Goal: Task Accomplishment & Management: Complete application form

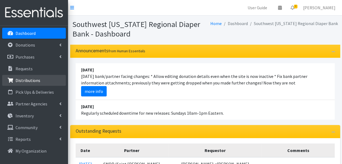
click at [38, 77] on link "Distributions" at bounding box center [34, 80] width 64 height 11
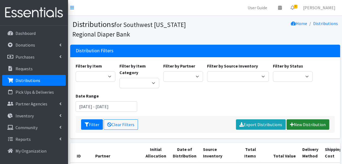
click at [301, 122] on link "New Distribution" at bounding box center [308, 124] width 43 height 10
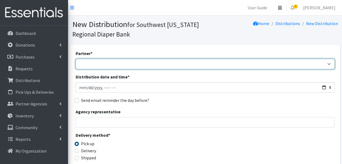
click at [198, 65] on select "ACT Abuse Counseling & Treatment Bayshore Fire Department Bonita Springs Assist…" at bounding box center [205, 64] width 259 height 10
select select "4196"
click at [76, 59] on select "ACT Abuse Counseling & Treatment Bayshore Fire Department [PERSON_NAME][GEOGRAP…" at bounding box center [205, 64] width 259 height 10
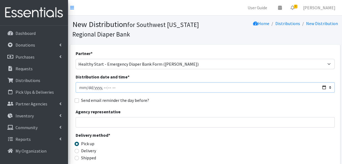
click at [324, 89] on input "Distribution date and time *" at bounding box center [205, 87] width 259 height 10
type input "[DATE]T23:59"
click at [147, 100] on label "Send email reminder the day before?" at bounding box center [115, 100] width 68 height 7
click at [79, 100] on input "Send email reminder the day before?" at bounding box center [77, 100] width 4 height 4
checkbox input "true"
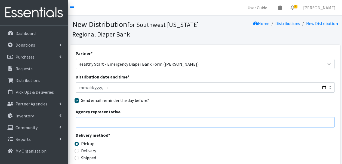
click at [147, 121] on input "Agency representative" at bounding box center [205, 122] width 259 height 10
type input "[PERSON_NAME]"
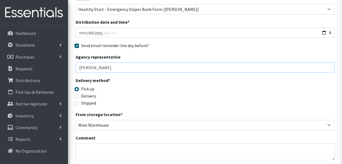
scroll to position [55, 0]
click at [133, 99] on fieldset "Delivery method * Pick up Delivery Shipped" at bounding box center [108, 92] width 65 height 30
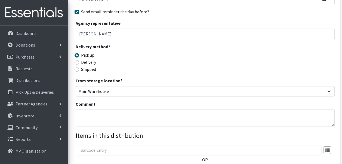
scroll to position [89, 0]
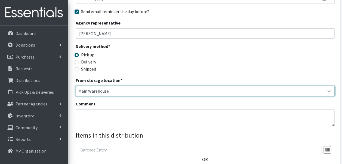
click at [134, 92] on select "Main Warehouse Office United Way Warehouse Winkler" at bounding box center [205, 91] width 259 height 10
select select "335"
click at [76, 86] on select "Main Warehouse Office United Way Warehouse Winkler" at bounding box center [205, 91] width 259 height 10
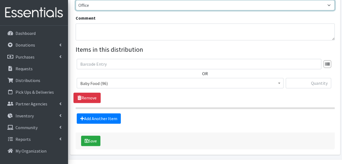
scroll to position [175, 0]
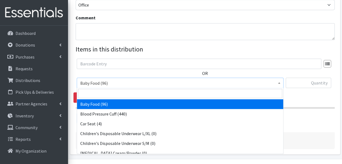
click at [131, 82] on span "Baby Food (96)" at bounding box center [180, 83] width 200 height 8
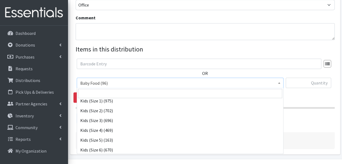
scroll to position [82, 0]
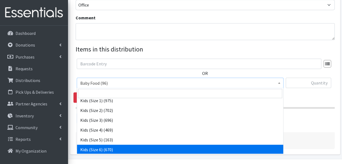
select select "10062"
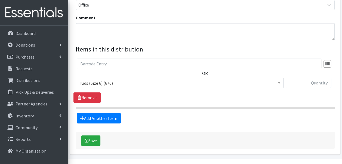
click at [302, 83] on input "text" at bounding box center [308, 83] width 45 height 10
type input "50"
click at [106, 118] on link "Add Another Item" at bounding box center [99, 118] width 44 height 10
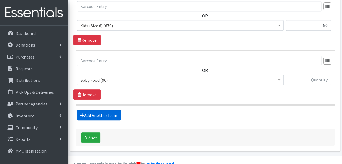
scroll to position [244, 0]
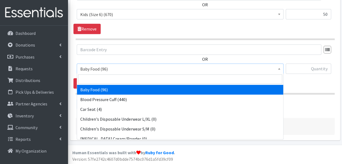
click at [125, 68] on span "Baby Food (96)" at bounding box center [180, 69] width 200 height 8
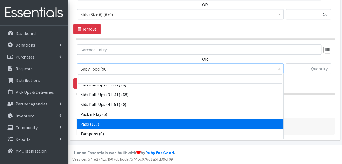
scroll to position [171, 0]
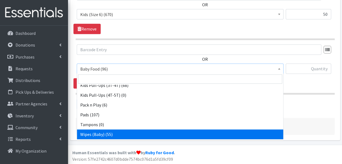
select select "10041"
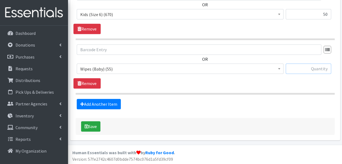
click at [312, 72] on input "text" at bounding box center [308, 68] width 45 height 10
type input "1"
click at [242, 101] on div "Add Another Item" at bounding box center [205, 104] width 263 height 10
drag, startPoint x: 242, startPoint y: 101, endPoint x: 188, endPoint y: 111, distance: 54.6
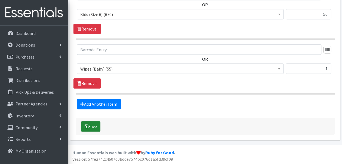
click at [92, 123] on button "Save" at bounding box center [90, 126] width 19 height 10
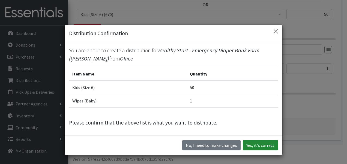
click at [256, 144] on button "Yes, it's correct" at bounding box center [259, 145] width 35 height 10
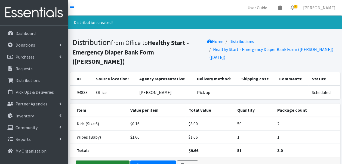
click at [95, 160] on link "Distribution Complete" at bounding box center [103, 165] width 54 height 10
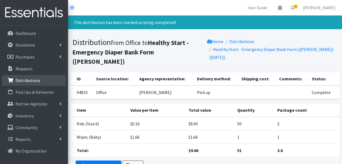
click at [32, 80] on p "Distributions" at bounding box center [28, 80] width 25 height 5
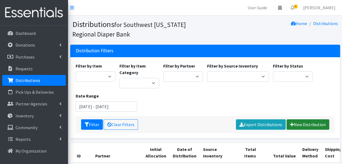
click at [304, 123] on link "New Distribution" at bounding box center [308, 124] width 43 height 10
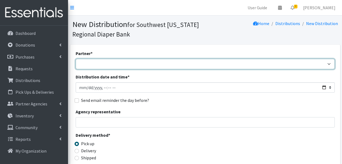
click at [181, 64] on select "ACT Abuse Counseling & Treatment Bayshore Fire Department [PERSON_NAME][GEOGRAP…" at bounding box center [205, 64] width 259 height 10
select select "3751"
click at [76, 59] on select "ACT Abuse Counseling & Treatment Bayshore Fire Department [PERSON_NAME][GEOGRAP…" at bounding box center [205, 64] width 259 height 10
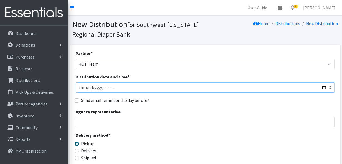
click at [157, 88] on input "Distribution date and time *" at bounding box center [205, 87] width 259 height 10
click at [326, 88] on input "Distribution date and time *" at bounding box center [205, 87] width 259 height 10
type input "2025-08-08T23:59"
click at [147, 123] on input "Agency representative" at bounding box center [205, 122] width 259 height 10
type input "Amanda"
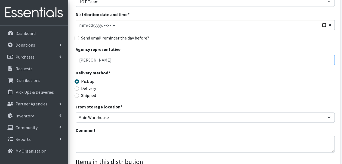
scroll to position [63, 0]
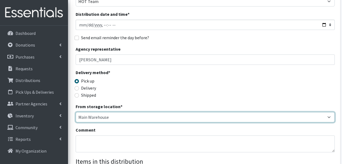
click at [136, 115] on select "Main Warehouse Office United Way Warehouse Winkler" at bounding box center [205, 117] width 259 height 10
select select "335"
click at [76, 112] on select "Main Warehouse Office United Way Warehouse Winkler" at bounding box center [205, 117] width 259 height 10
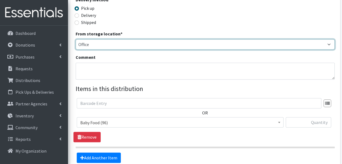
scroll to position [138, 0]
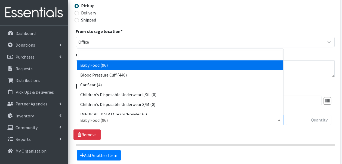
click at [133, 121] on span "Baby Food (96)" at bounding box center [180, 120] width 200 height 8
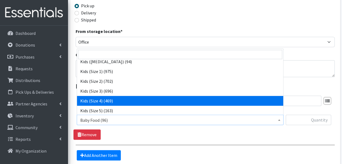
scroll to position [72, 0]
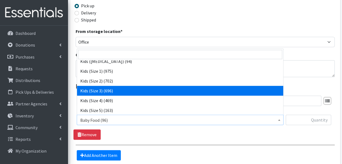
select select "10061"
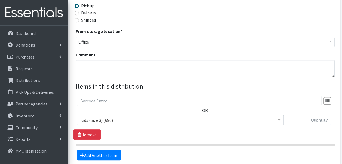
click at [295, 120] on input "text" at bounding box center [308, 120] width 45 height 10
type input "82"
click at [107, 154] on link "Add Another Item" at bounding box center [99, 155] width 44 height 10
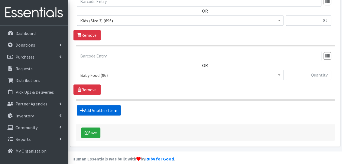
scroll to position [244, 0]
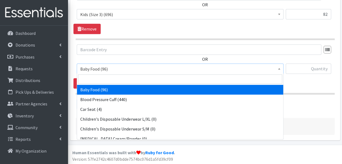
click at [130, 68] on span "Baby Food (96)" at bounding box center [180, 69] width 200 height 8
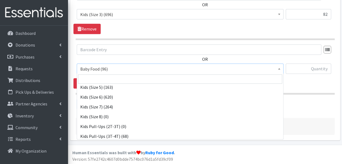
scroll to position [120, 0]
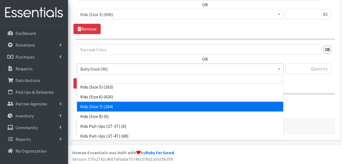
select select "13780"
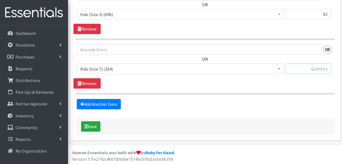
click at [299, 66] on input "text" at bounding box center [308, 68] width 45 height 10
type input "44"
click at [109, 103] on link "Add Another Item" at bounding box center [99, 104] width 44 height 10
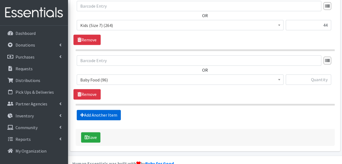
scroll to position [298, 0]
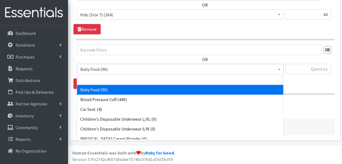
click at [134, 65] on span "Baby Food (96)" at bounding box center [180, 69] width 200 height 8
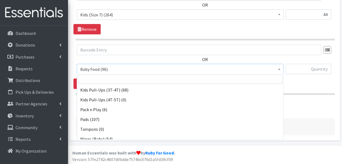
scroll to position [171, 0]
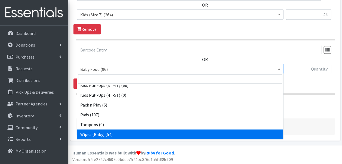
select select "10041"
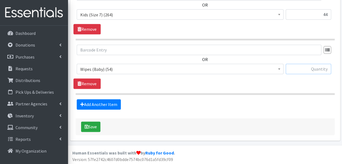
click at [316, 66] on input "text" at bounding box center [308, 69] width 45 height 10
type input "2"
click at [155, 101] on div "Add Another Item" at bounding box center [205, 104] width 263 height 10
click at [93, 123] on button "Save" at bounding box center [90, 127] width 19 height 10
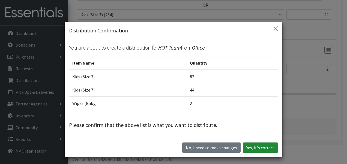
click at [252, 147] on button "Yes, it's correct" at bounding box center [259, 147] width 35 height 10
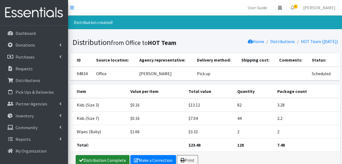
click at [114, 158] on link "Distribution Complete" at bounding box center [103, 160] width 54 height 10
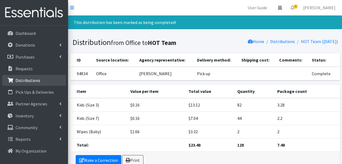
click at [51, 82] on link "Distributions" at bounding box center [34, 80] width 64 height 11
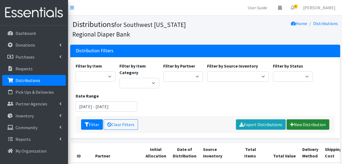
click at [304, 121] on link "New Distribution" at bounding box center [308, 124] width 43 height 10
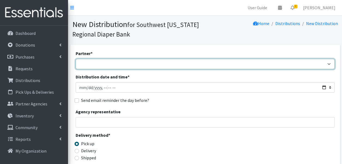
click at [169, 65] on select "ACT Abuse Counseling & Treatment Bayshore Fire Department [PERSON_NAME][GEOGRAP…" at bounding box center [205, 64] width 259 height 10
select select "4196"
click at [76, 59] on select "ACT Abuse Counseling & Treatment Bayshore Fire Department [PERSON_NAME][GEOGRAP…" at bounding box center [205, 64] width 259 height 10
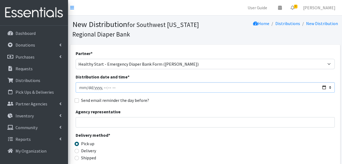
click at [325, 87] on input "Distribution date and time *" at bounding box center [205, 87] width 259 height 10
type input "[DATE]T23:59"
click at [138, 122] on input "Agency representative" at bounding box center [205, 122] width 259 height 10
type input "[PERSON_NAME]"
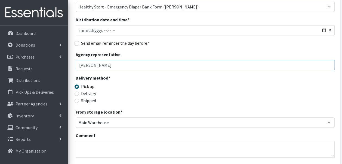
scroll to position [57, 0]
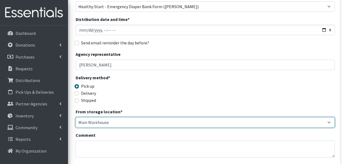
click at [136, 122] on select "Main Warehouse Office United Way Warehouse Winkler" at bounding box center [205, 122] width 259 height 10
select select "335"
click at [76, 117] on select "Main Warehouse Office United Way Warehouse Winkler" at bounding box center [205, 122] width 259 height 10
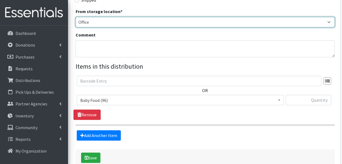
scroll to position [158, 0]
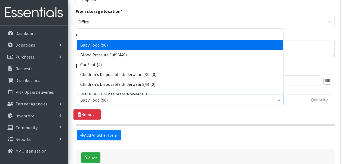
click at [128, 98] on span "Baby Food (96)" at bounding box center [180, 100] width 200 height 8
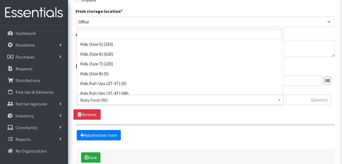
scroll to position [119, 0]
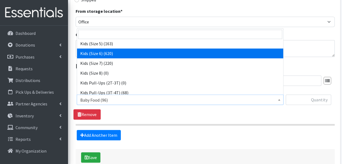
select select "10062"
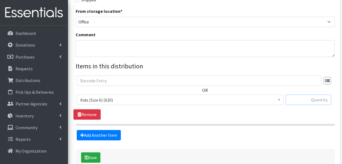
click at [301, 99] on input "text" at bounding box center [308, 100] width 45 height 10
type input "50"
click at [116, 131] on link "Add Another Item" at bounding box center [99, 135] width 44 height 10
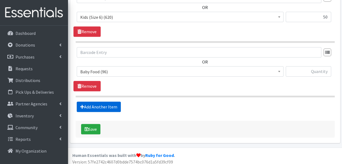
scroll to position [244, 0]
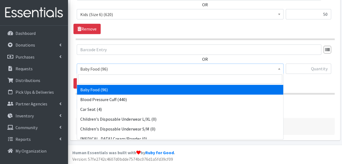
click at [116, 70] on span "Baby Food (96)" at bounding box center [180, 69] width 200 height 8
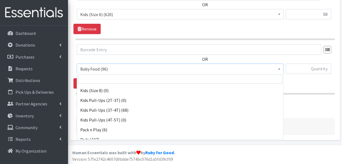
scroll to position [171, 0]
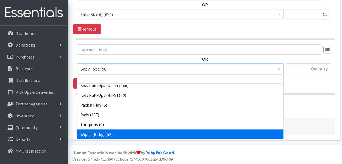
select select "10041"
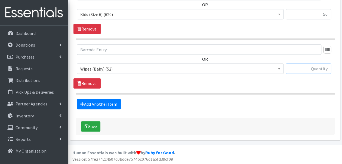
click at [304, 68] on input "text" at bounding box center [308, 68] width 45 height 10
type input "1"
drag, startPoint x: 209, startPoint y: 100, endPoint x: 152, endPoint y: 116, distance: 58.7
click at [90, 124] on button "Save" at bounding box center [90, 126] width 19 height 10
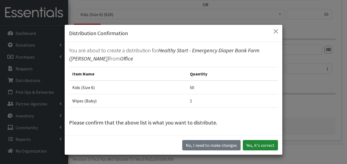
click at [262, 142] on button "Yes, it's correct" at bounding box center [259, 145] width 35 height 10
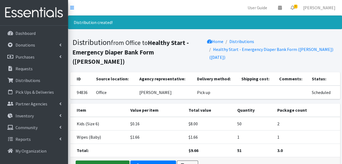
click at [117, 160] on link "Distribution Complete" at bounding box center [103, 165] width 54 height 10
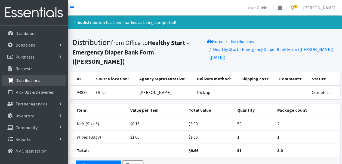
click at [41, 81] on link "Distributions" at bounding box center [34, 80] width 64 height 11
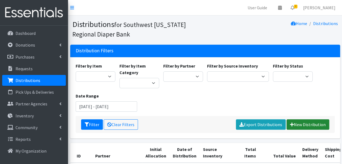
click at [308, 120] on link "New Distribution" at bounding box center [308, 124] width 43 height 10
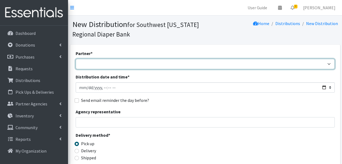
click at [222, 62] on select "ACT Abuse Counseling & Treatment Bayshore Fire Department [PERSON_NAME][GEOGRAP…" at bounding box center [205, 64] width 259 height 10
select select "4196"
click at [76, 59] on select "ACT Abuse Counseling & Treatment Bayshore Fire Department [PERSON_NAME][GEOGRAP…" at bounding box center [205, 64] width 259 height 10
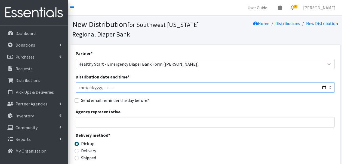
click at [324, 87] on input "Distribution date and time *" at bounding box center [205, 87] width 259 height 10
type input "[DATE]T23:59"
click at [153, 100] on div "Send email reminder the day before?" at bounding box center [205, 100] width 259 height 7
click at [139, 123] on input "Agency representative" at bounding box center [205, 122] width 259 height 10
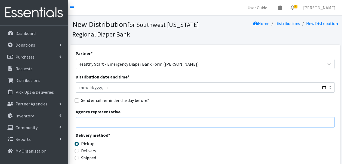
click at [160, 124] on input "Agency representative" at bounding box center [205, 122] width 259 height 10
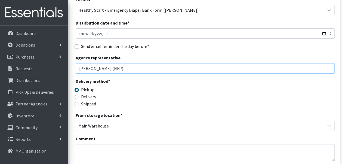
scroll to position [57, 0]
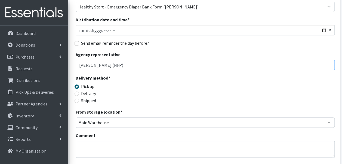
type input "[PERSON_NAME] (NFP)"
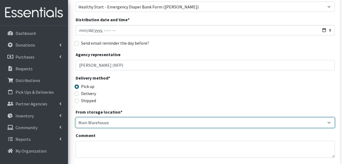
click at [154, 124] on select "Main Warehouse Office [GEOGRAPHIC_DATA] Warehouse [PERSON_NAME]" at bounding box center [205, 122] width 259 height 10
select select "335"
click at [76, 117] on select "Main Warehouse Office [GEOGRAPHIC_DATA] Warehouse [PERSON_NAME]" at bounding box center [205, 122] width 259 height 10
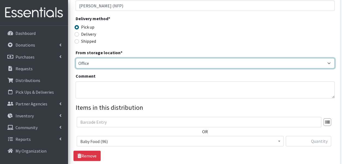
scroll to position [119, 0]
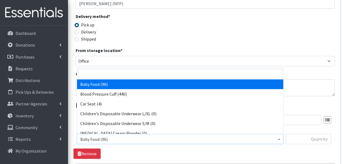
click at [121, 136] on span "Baby Food (96)" at bounding box center [180, 139] width 200 height 8
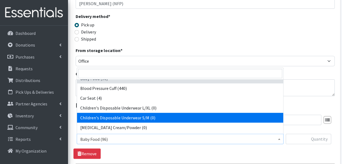
scroll to position [7, 0]
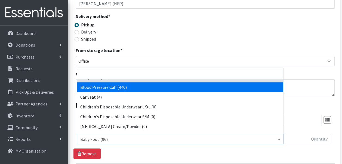
select select "15084"
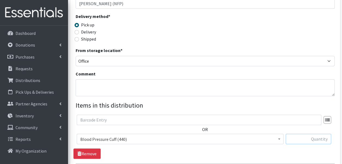
click at [301, 138] on input "text" at bounding box center [308, 139] width 45 height 10
type input "5"
click at [239, 150] on div "OR Baby Food (96) Blood Pressure Cuff (440) Car Seat (4) Children's Disposable …" at bounding box center [205, 137] width 263 height 44
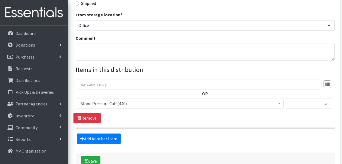
scroll to position [155, 0]
click at [96, 157] on button "Save" at bounding box center [90, 161] width 19 height 10
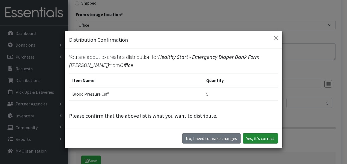
click at [253, 137] on button "Yes, it's correct" at bounding box center [259, 138] width 35 height 10
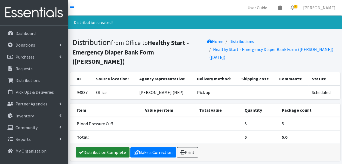
click at [92, 147] on link "Distribution Complete" at bounding box center [103, 152] width 54 height 10
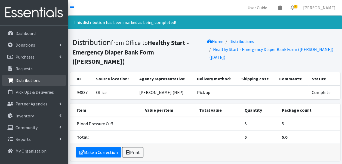
click at [41, 79] on link "Distributions" at bounding box center [34, 80] width 64 height 11
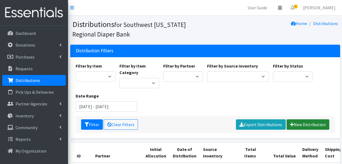
click at [305, 120] on link "New Distribution" at bounding box center [308, 124] width 43 height 10
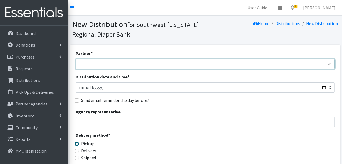
click at [166, 62] on select "ACT Abuse Counseling & Treatment Bayshore Fire Department Bonita Springs Assist…" at bounding box center [205, 64] width 259 height 10
select select "4196"
click at [76, 59] on select "ACT Abuse Counseling & Treatment Bayshore Fire Department Bonita Springs Assist…" at bounding box center [205, 64] width 259 height 10
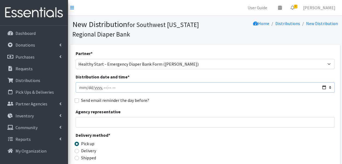
click at [324, 87] on input "Distribution date and time *" at bounding box center [205, 87] width 259 height 10
type input "2025-08-08T23:59"
click at [161, 115] on div "Agency representative" at bounding box center [205, 117] width 259 height 19
click at [167, 125] on input "Agency representative" at bounding box center [205, 122] width 259 height 10
type input "Rosa Rodiguez"
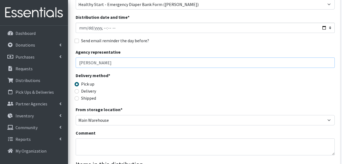
scroll to position [60, 0]
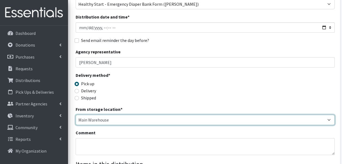
click at [148, 118] on select "Main Warehouse Office [GEOGRAPHIC_DATA] Warehouse [PERSON_NAME]" at bounding box center [205, 120] width 259 height 10
select select "335"
click at [76, 115] on select "Main Warehouse Office [GEOGRAPHIC_DATA] Warehouse [PERSON_NAME]" at bounding box center [205, 120] width 259 height 10
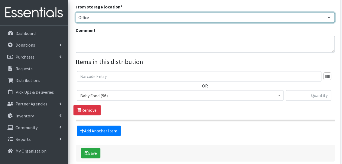
scroll to position [165, 0]
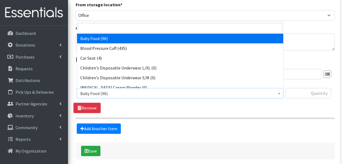
click at [160, 93] on span "Baby Food (96)" at bounding box center [180, 94] width 200 height 8
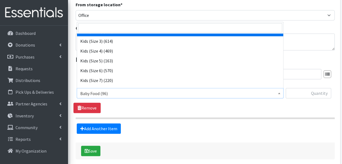
scroll to position [96, 0]
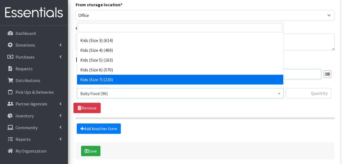
select select "13780"
click at [154, 76] on input "text" at bounding box center [199, 74] width 245 height 10
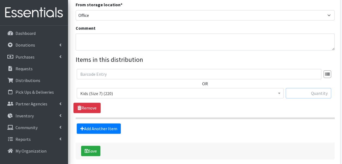
click at [301, 90] on input "text" at bounding box center [308, 93] width 45 height 10
type input "44"
click at [111, 131] on link "Add Another Item" at bounding box center [99, 128] width 44 height 10
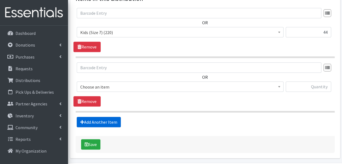
scroll to position [244, 0]
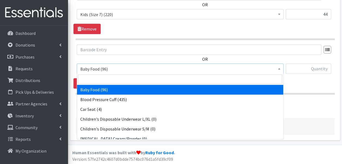
click at [121, 67] on span "Baby Food (96)" at bounding box center [180, 69] width 200 height 8
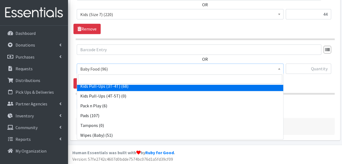
scroll to position [171, 0]
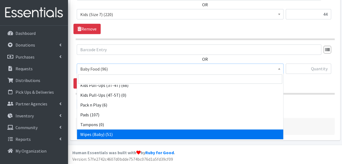
select select "10041"
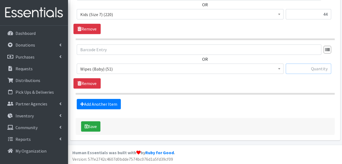
click at [310, 68] on input "text" at bounding box center [308, 68] width 45 height 10
type input "2"
click at [265, 81] on div "OR Baby Food (96) Blood Pressure Cuff (435) Car Seat (4) Children's Disposable …" at bounding box center [205, 66] width 263 height 44
click at [96, 102] on link "Add Another Item" at bounding box center [99, 104] width 44 height 10
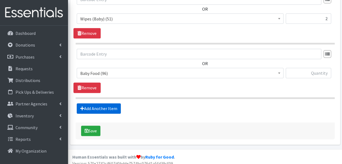
scroll to position [298, 0]
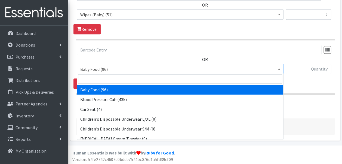
click at [120, 68] on span "Baby Food (96)" at bounding box center [180, 69] width 200 height 8
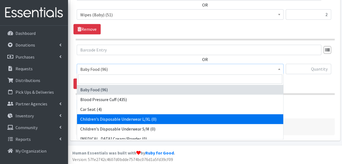
scroll to position [36, 0]
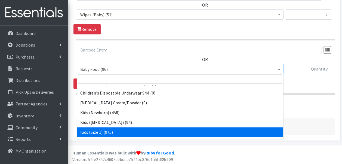
select select "10069"
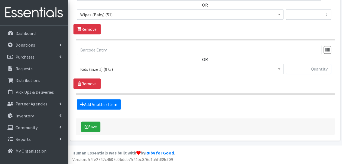
click at [307, 65] on input "text" at bounding box center [308, 69] width 45 height 10
type input "32"
click at [93, 123] on button "Save" at bounding box center [90, 127] width 19 height 10
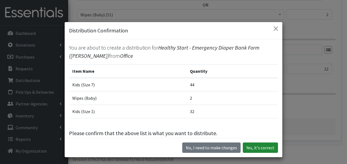
click at [260, 147] on button "Yes, it's correct" at bounding box center [259, 147] width 35 height 10
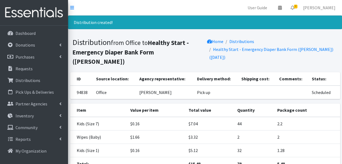
scroll to position [38, 0]
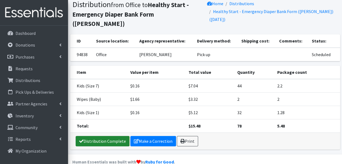
click at [104, 136] on link "Distribution Complete" at bounding box center [103, 141] width 54 height 10
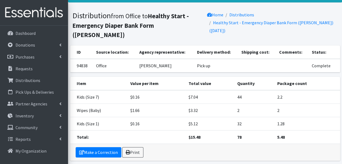
scroll to position [27, 0]
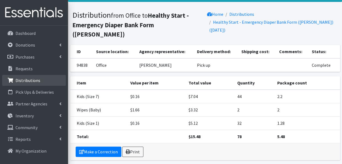
click at [36, 80] on p "Distributions" at bounding box center [28, 80] width 25 height 5
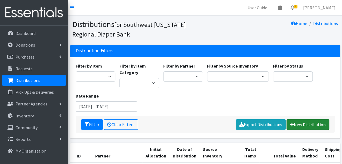
click at [299, 122] on link "New Distribution" at bounding box center [308, 124] width 43 height 10
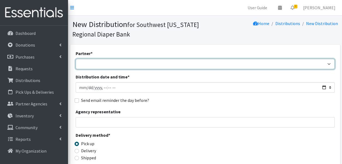
click at [159, 65] on select "ACT Abuse Counseling & Treatment Bayshore Fire Department [PERSON_NAME][GEOGRAP…" at bounding box center [205, 64] width 259 height 10
select select "4196"
click at [76, 59] on select "ACT Abuse Counseling & Treatment Bayshore Fire Department [PERSON_NAME][GEOGRAP…" at bounding box center [205, 64] width 259 height 10
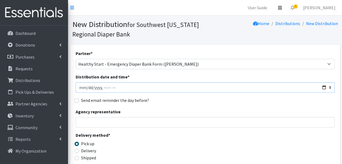
click at [324, 88] on input "Distribution date and time *" at bounding box center [205, 87] width 259 height 10
type input "[DATE]T23:59"
click at [145, 125] on input "Agency representative" at bounding box center [205, 122] width 259 height 10
type input "Viviana"
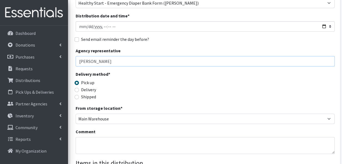
scroll to position [61, 0]
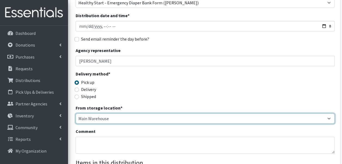
click at [118, 117] on select "Main Warehouse Office United Way Warehouse Winkler" at bounding box center [205, 118] width 259 height 10
select select "335"
click at [76, 113] on select "Main Warehouse Office United Way Warehouse Winkler" at bounding box center [205, 118] width 259 height 10
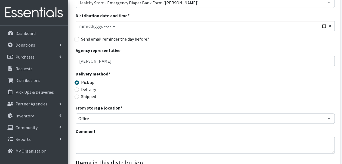
click at [148, 96] on div "Delivery method * Pick up Delivery Shipped Shipping cost" at bounding box center [205, 88] width 259 height 34
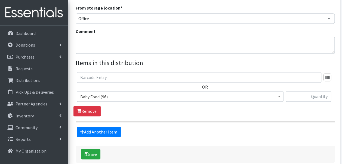
scroll to position [163, 0]
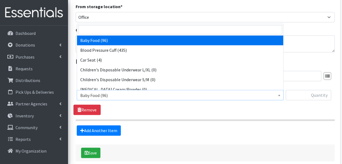
click at [148, 96] on span "Baby Food (96)" at bounding box center [180, 96] width 200 height 8
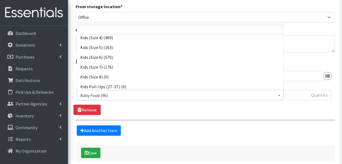
scroll to position [111, 0]
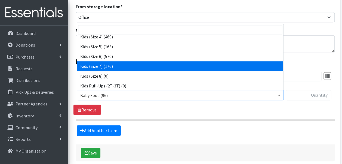
select select "13780"
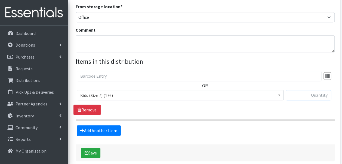
click at [303, 96] on input "text" at bounding box center [308, 95] width 45 height 10
type input "44"
click at [191, 102] on span "Baby Food (96) Blood Pressure Cuff (435) Car Seat (4) Children's Disposable Und…" at bounding box center [180, 97] width 207 height 15
click at [110, 128] on link "Add Another Item" at bounding box center [99, 130] width 44 height 10
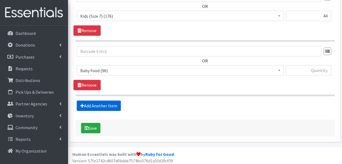
scroll to position [244, 0]
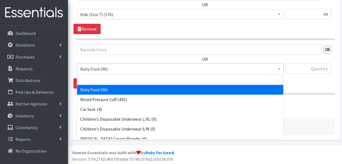
click at [122, 69] on span "Baby Food (96)" at bounding box center [180, 69] width 200 height 8
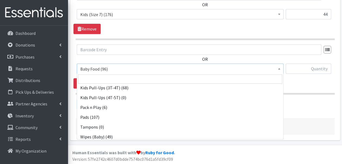
scroll to position [171, 0]
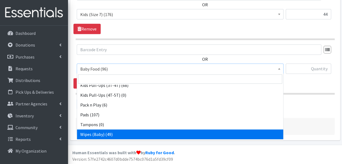
select select "10041"
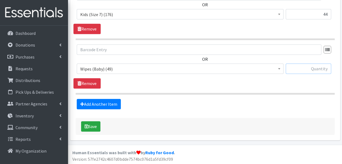
click at [323, 70] on input "text" at bounding box center [308, 68] width 45 height 10
type input "1"
click at [209, 93] on hr at bounding box center [205, 94] width 259 height 2
click at [200, 86] on div "OR Baby Food (96) Blood Pressure Cuff (435) Car Seat (4) Children's Disposable …" at bounding box center [205, 66] width 263 height 44
click at [98, 128] on button "Save" at bounding box center [90, 126] width 19 height 10
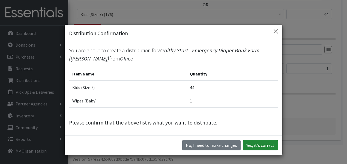
click at [254, 143] on button "Yes, it's correct" at bounding box center [259, 145] width 35 height 10
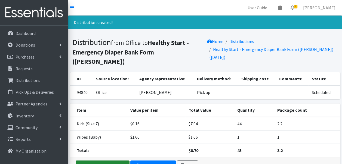
click at [107, 160] on link "Distribution Complete" at bounding box center [103, 165] width 54 height 10
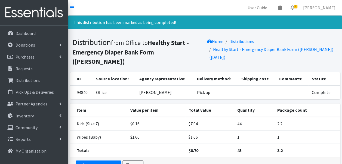
scroll to position [25, 0]
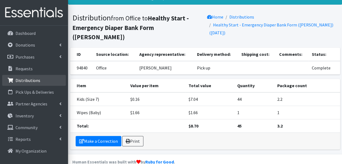
click at [28, 81] on p "Distributions" at bounding box center [28, 80] width 25 height 5
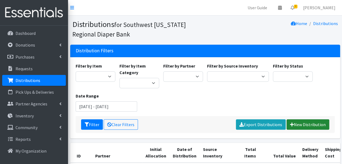
click at [306, 121] on link "New Distribution" at bounding box center [308, 124] width 43 height 10
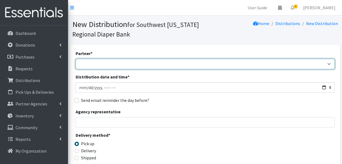
click at [145, 62] on select "ACT Abuse Counseling & Treatment Bayshore Fire Department [PERSON_NAME][GEOGRAP…" at bounding box center [205, 64] width 259 height 10
select select "4196"
click at [76, 59] on select "ACT Abuse Counseling & Treatment Bayshore Fire Department Bonita Springs Assist…" at bounding box center [205, 64] width 259 height 10
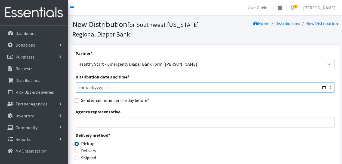
click at [324, 87] on input "Distribution date and time *" at bounding box center [205, 87] width 259 height 10
type input "2025-08-08T23:59"
click at [151, 102] on div "Send email reminder the day before?" at bounding box center [205, 100] width 259 height 7
click at [142, 119] on input "Agency representative" at bounding box center [205, 122] width 259 height 10
type input "Yaima"
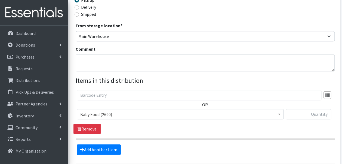
scroll to position [144, 0]
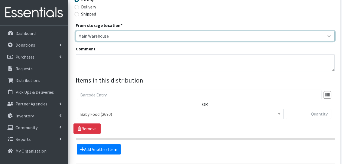
click at [125, 35] on select "Main Warehouse Office United Way Warehouse Winkler" at bounding box center [205, 36] width 259 height 10
select select "335"
click at [76, 31] on select "Main Warehouse Office United Way Warehouse Winkler" at bounding box center [205, 36] width 259 height 10
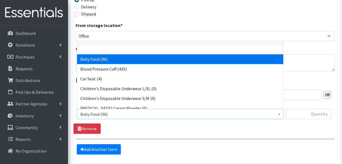
click at [117, 113] on span "Baby Food (96)" at bounding box center [180, 114] width 200 height 8
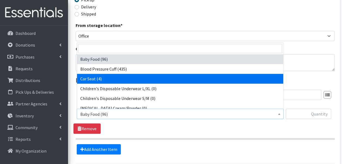
select select "12362"
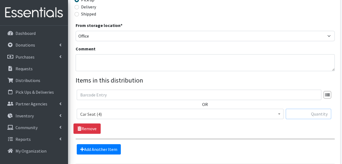
click at [299, 116] on input "text" at bounding box center [308, 114] width 45 height 10
type input "1"
click at [269, 128] on div "OR Baby Food (96) Blood Pressure Cuff (435) Car Seat (4) Children's Disposable …" at bounding box center [205, 112] width 263 height 44
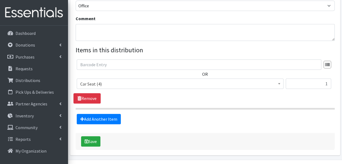
scroll to position [174, 0]
click at [90, 138] on button "Save" at bounding box center [90, 141] width 19 height 10
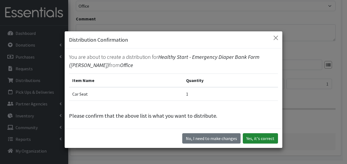
click at [252, 139] on button "Yes, it's correct" at bounding box center [259, 138] width 35 height 10
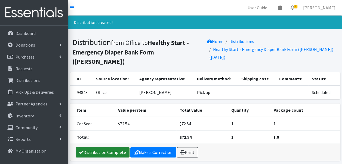
click at [107, 147] on link "Distribution Complete" at bounding box center [103, 152] width 54 height 10
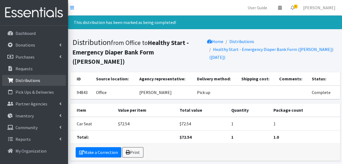
click at [28, 80] on p "Distributions" at bounding box center [28, 80] width 25 height 5
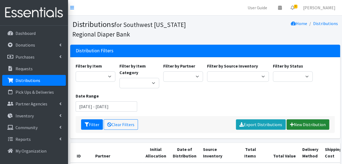
click at [300, 125] on link "New Distribution" at bounding box center [308, 124] width 43 height 10
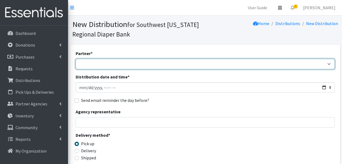
click at [162, 64] on select "ACT Abuse Counseling & Treatment Bayshore Fire Department [PERSON_NAME][GEOGRAP…" at bounding box center [205, 64] width 259 height 10
select select "4196"
click at [76, 59] on select "ACT Abuse Counseling & Treatment Bayshore Fire Department Bonita Springs Assist…" at bounding box center [205, 64] width 259 height 10
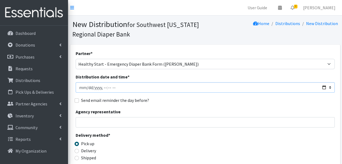
click at [324, 87] on input "Distribution date and time *" at bounding box center [205, 87] width 259 height 10
type input "2025-08-08T23:59"
click at [157, 103] on div "Send email reminder the day before?" at bounding box center [205, 100] width 259 height 7
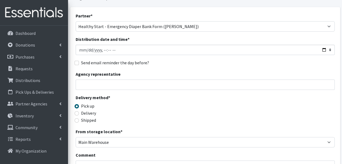
scroll to position [38, 0]
click at [153, 84] on input "Agency representative" at bounding box center [205, 84] width 259 height 10
type input "Viviana"
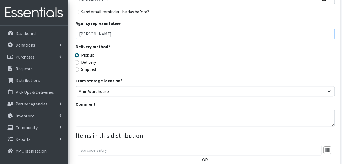
scroll to position [89, 0]
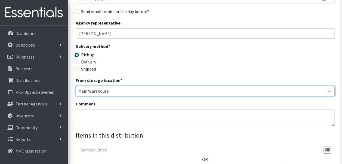
click at [140, 90] on select "Main Warehouse Office [GEOGRAPHIC_DATA] Warehouse [PERSON_NAME]" at bounding box center [205, 91] width 259 height 10
select select "335"
click at [76, 86] on select "Main Warehouse Office [GEOGRAPHIC_DATA] Warehouse [PERSON_NAME]" at bounding box center [205, 91] width 259 height 10
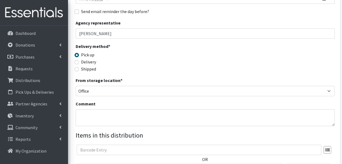
click at [148, 57] on div "Delivery method * Pick up Delivery Shipped Shipping cost" at bounding box center [205, 60] width 259 height 34
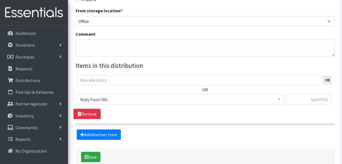
scroll to position [159, 0]
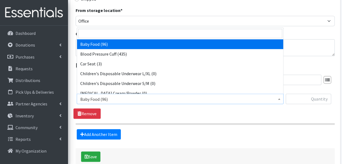
click at [127, 98] on span "Baby Food (96)" at bounding box center [180, 99] width 200 height 8
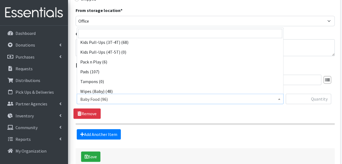
scroll to position [171, 0]
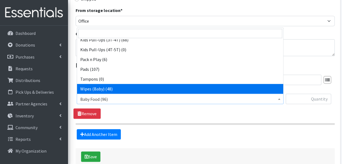
select select "10041"
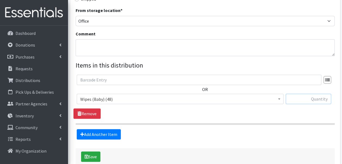
click at [300, 95] on input "text" at bounding box center [308, 99] width 45 height 10
type input "1"
click at [270, 107] on span "Baby Food (96) Blood Pressure Cuff (435) Car Seat (3) Children's Disposable Und…" at bounding box center [180, 101] width 207 height 15
click at [117, 134] on link "Add Another Item" at bounding box center [99, 134] width 44 height 10
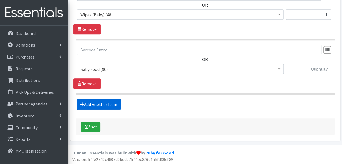
scroll to position [244, 0]
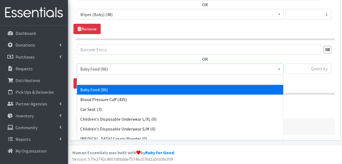
click at [118, 67] on span "Baby Food (96)" at bounding box center [180, 69] width 200 height 8
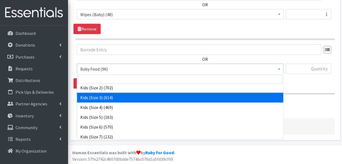
scroll to position [90, 0]
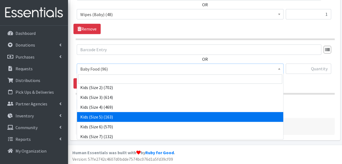
select select "10042"
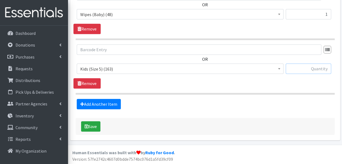
click at [306, 69] on input "text" at bounding box center [308, 68] width 45 height 10
type input "51"
click at [244, 104] on div "Add Another Item" at bounding box center [205, 104] width 263 height 10
click at [104, 104] on link "Add Another Item" at bounding box center [99, 104] width 44 height 10
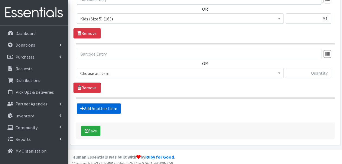
scroll to position [298, 0]
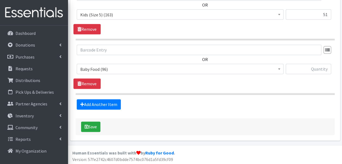
click at [141, 67] on span "Baby Food (96)" at bounding box center [180, 69] width 200 height 8
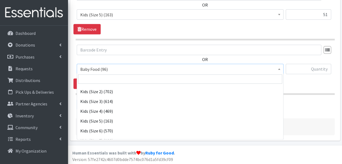
scroll to position [87, 0]
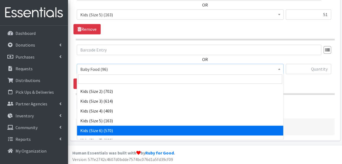
select select "10062"
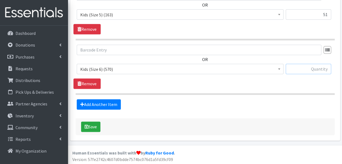
click at [305, 70] on input "text" at bounding box center [308, 69] width 45 height 10
type input "50"
click at [176, 105] on div "Add Another Item" at bounding box center [205, 104] width 263 height 10
click at [92, 124] on button "Save" at bounding box center [90, 127] width 19 height 10
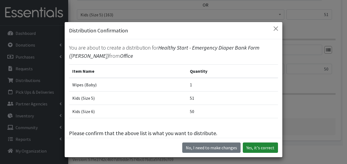
click at [262, 147] on button "Yes, it's correct" at bounding box center [259, 147] width 35 height 10
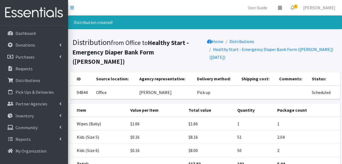
scroll to position [38, 0]
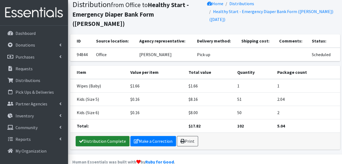
click at [107, 136] on link "Distribution Complete" at bounding box center [103, 141] width 54 height 10
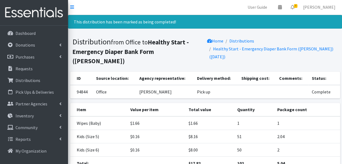
scroll to position [0, 0]
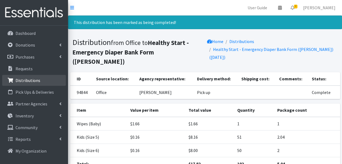
click at [35, 80] on p "Distributions" at bounding box center [28, 80] width 25 height 5
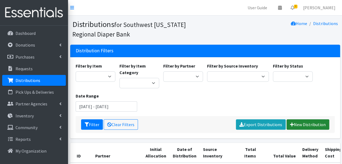
click at [304, 123] on link "New Distribution" at bounding box center [308, 124] width 43 height 10
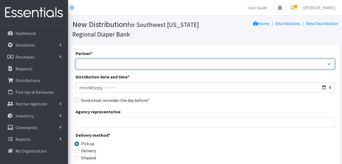
click at [174, 61] on select "ACT Abuse Counseling & Treatment Bayshore Fire Department Bonita Springs Assist…" at bounding box center [205, 64] width 259 height 10
select select "4196"
click at [76, 59] on select "ACT Abuse Counseling & Treatment Bayshore Fire Department Bonita Springs Assist…" at bounding box center [205, 64] width 259 height 10
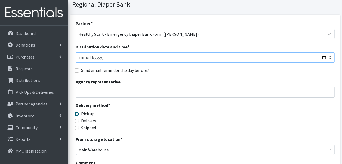
click at [324, 56] on input "Distribution date and time *" at bounding box center [205, 57] width 259 height 10
type input "2025-08-07T23:59"
click at [209, 118] on div "Delivery method * Pick up Delivery Shipped Shipping cost" at bounding box center [205, 119] width 259 height 34
click at [111, 94] on input "Agency representative" at bounding box center [205, 92] width 259 height 10
type input "Barbara"
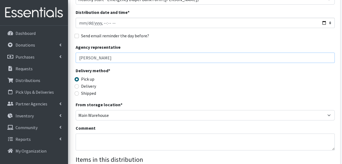
scroll to position [64, 0]
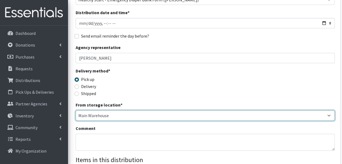
click at [126, 117] on select "Main Warehouse Office United Way Warehouse Winkler" at bounding box center [205, 115] width 259 height 10
select select "335"
click at [76, 110] on select "Main Warehouse Office [GEOGRAPHIC_DATA] Warehouse [PERSON_NAME]" at bounding box center [205, 115] width 259 height 10
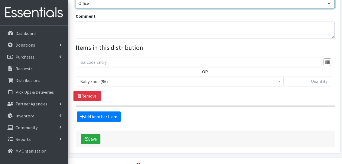
scroll to position [177, 0]
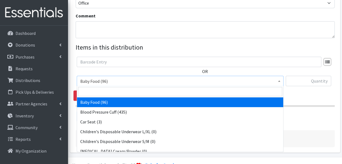
click at [143, 83] on span "Baby Food (96)" at bounding box center [180, 81] width 200 height 8
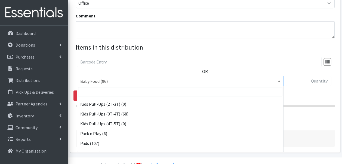
scroll to position [171, 0]
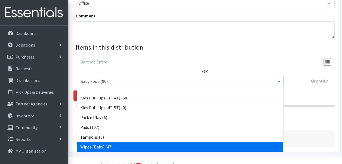
select select "10041"
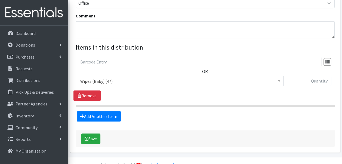
click at [318, 84] on input "text" at bounding box center [308, 81] width 45 height 10
type input "2"
click at [271, 47] on legend "Items in this distribution" at bounding box center [205, 48] width 259 height 10
click at [90, 137] on button "Save" at bounding box center [90, 139] width 19 height 10
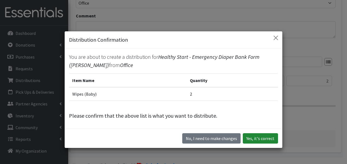
click at [250, 135] on button "Yes, it's correct" at bounding box center [259, 138] width 35 height 10
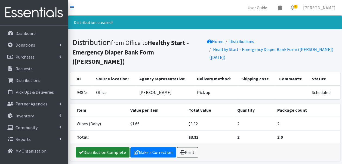
click at [102, 147] on link "Distribution Complete" at bounding box center [103, 152] width 54 height 10
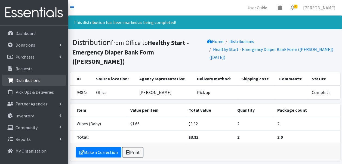
click at [28, 82] on p "Distributions" at bounding box center [28, 80] width 25 height 5
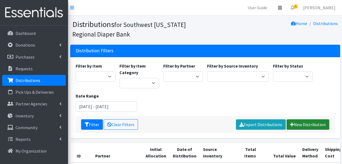
click at [323, 123] on link "New Distribution" at bounding box center [308, 124] width 43 height 10
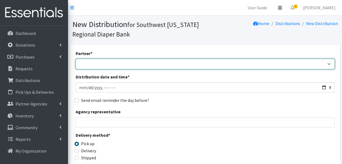
click at [167, 61] on select "ACT Abuse Counseling & Treatment Bayshore Fire Department Bonita Springs Assist…" at bounding box center [205, 64] width 259 height 10
select select "4196"
click at [76, 59] on select "ACT Abuse Counseling & Treatment Bayshore Fire Department Bonita Springs Assist…" at bounding box center [205, 64] width 259 height 10
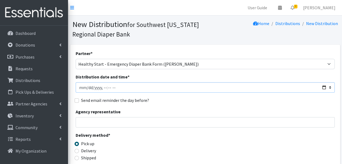
click at [324, 89] on input "Distribution date and time *" at bounding box center [205, 87] width 259 height 10
type input "2025-08-06T23:59"
click at [186, 102] on div "Send email reminder the day before?" at bounding box center [205, 100] width 259 height 7
click at [146, 123] on input "Agency representative" at bounding box center [205, 122] width 259 height 10
type input "Rosa Williams"
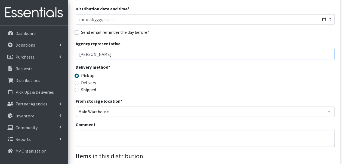
scroll to position [68, 0]
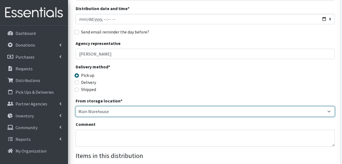
click at [135, 112] on select "Main Warehouse Office United Way Warehouse Winkler" at bounding box center [205, 111] width 259 height 10
select select "335"
click at [76, 106] on select "Main Warehouse Office United Way Warehouse Winkler" at bounding box center [205, 111] width 259 height 10
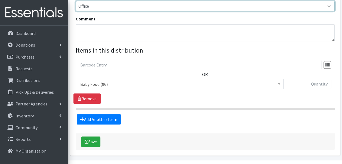
scroll to position [174, 0]
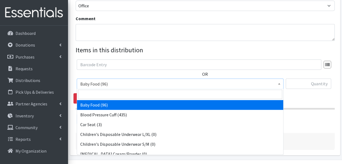
click at [160, 83] on span "Baby Food (96)" at bounding box center [180, 84] width 200 height 8
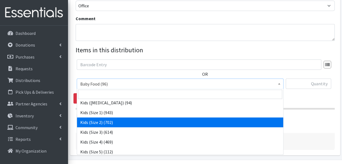
scroll to position [72, 0]
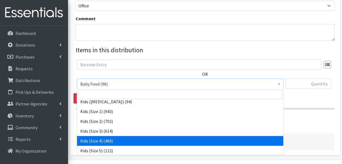
select select "10078"
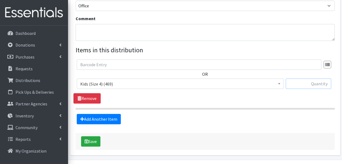
click at [304, 81] on input "text" at bounding box center [308, 83] width 45 height 10
type input "56"
click at [184, 116] on div "Add Another Item" at bounding box center [205, 119] width 263 height 10
click at [94, 115] on link "Add Another Item" at bounding box center [99, 119] width 44 height 10
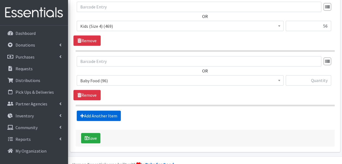
scroll to position [244, 0]
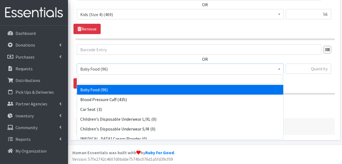
click at [128, 69] on span "Baby Food (96)" at bounding box center [180, 69] width 200 height 8
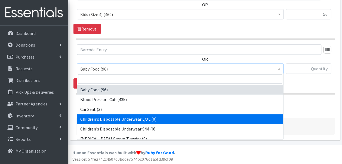
scroll to position [171, 0]
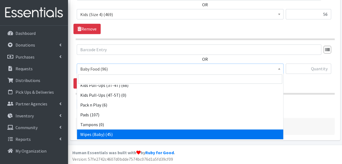
select select "10041"
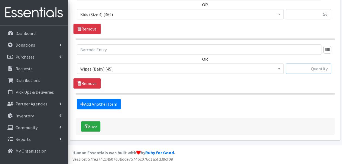
click at [312, 66] on input "text" at bounding box center [308, 68] width 45 height 10
type input "2"
click at [81, 121] on button "Save" at bounding box center [90, 126] width 19 height 10
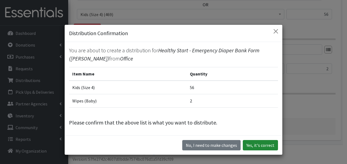
click at [257, 145] on button "Yes, it's correct" at bounding box center [259, 145] width 35 height 10
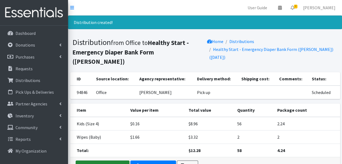
click at [110, 160] on link "Distribution Complete" at bounding box center [103, 165] width 54 height 10
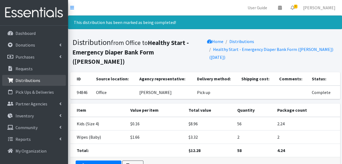
click at [35, 80] on p "Distributions" at bounding box center [28, 80] width 25 height 5
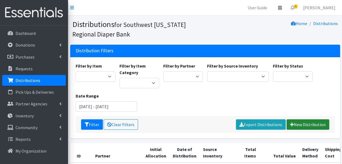
click at [296, 120] on link "New Distribution" at bounding box center [308, 124] width 43 height 10
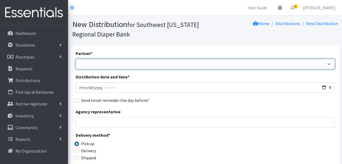
click at [161, 65] on select "ACT Abuse Counseling & Treatment Bayshore Fire Department [PERSON_NAME][GEOGRAP…" at bounding box center [205, 64] width 259 height 10
select select "4196"
click at [76, 59] on select "ACT Abuse Counseling & Treatment Bayshore Fire Department [PERSON_NAME][GEOGRAP…" at bounding box center [205, 64] width 259 height 10
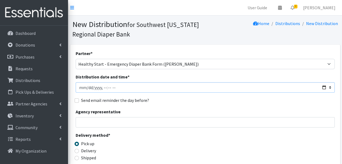
click at [323, 88] on input "Distribution date and time *" at bounding box center [205, 87] width 259 height 10
type input "[DATE]T23:59"
click at [159, 98] on div "Send email reminder the day before?" at bounding box center [205, 100] width 259 height 7
click at [135, 126] on input "Agency representative" at bounding box center [205, 122] width 259 height 10
type input "[PERSON_NAME]"
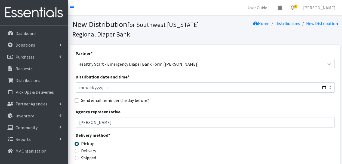
type input "1"
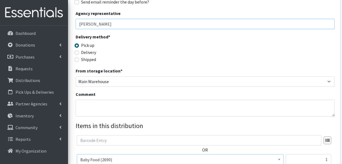
scroll to position [98, 0]
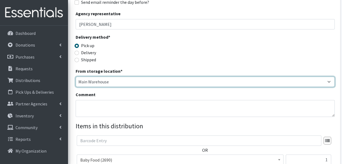
click at [103, 81] on select "Main Warehouse Office United Way Warehouse Winkler" at bounding box center [205, 82] width 259 height 10
select select "335"
click at [76, 77] on select "Main Warehouse Office United Way Warehouse Winkler" at bounding box center [205, 82] width 259 height 10
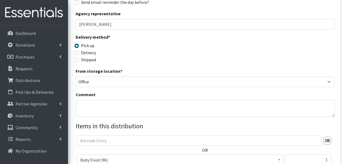
click at [141, 51] on div "Delivery method * Pick up Delivery Shipped Shipping cost" at bounding box center [205, 51] width 259 height 34
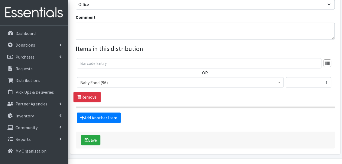
scroll to position [175, 0]
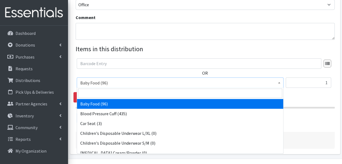
click at [132, 81] on span "Baby Food (96)" at bounding box center [180, 83] width 200 height 8
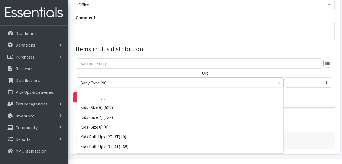
scroll to position [171, 0]
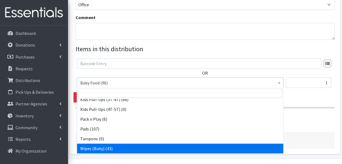
select select "10041"
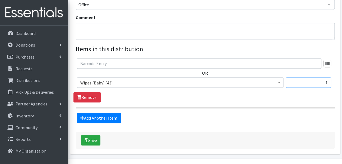
click at [311, 80] on input "1" at bounding box center [308, 82] width 45 height 10
type input "1"
click at [106, 120] on link "Add Another Item" at bounding box center [99, 118] width 44 height 10
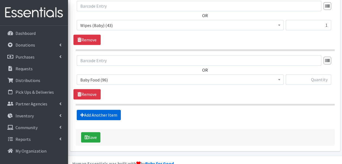
scroll to position [244, 0]
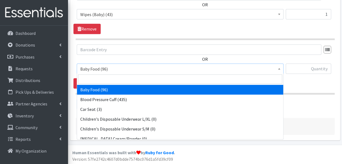
click at [120, 71] on span "Baby Food (96)" at bounding box center [180, 69] width 200 height 8
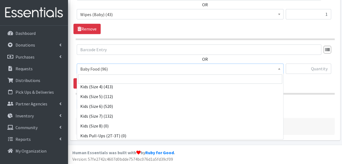
scroll to position [112, 0]
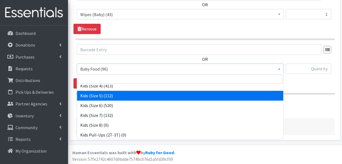
select select "10042"
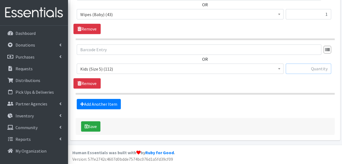
click at [313, 69] on input "text" at bounding box center [308, 68] width 45 height 10
type input "46"
click at [108, 103] on link "Add Another Item" at bounding box center [99, 104] width 44 height 10
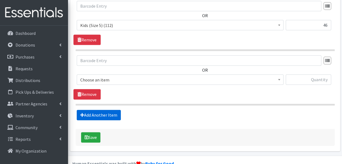
scroll to position [298, 0]
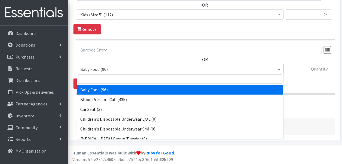
click at [117, 68] on span "Baby Food (96)" at bounding box center [180, 69] width 200 height 8
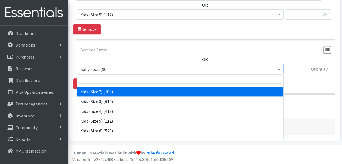
scroll to position [87, 0]
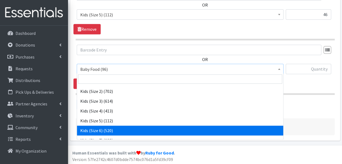
select select "10062"
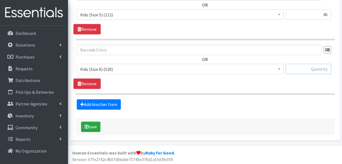
click at [302, 69] on input "text" at bounding box center [308, 69] width 45 height 10
type input "50"
click at [90, 125] on button "Save" at bounding box center [90, 127] width 19 height 10
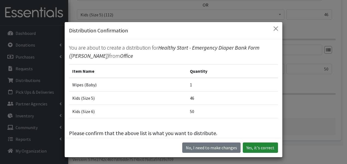
click at [259, 148] on button "Yes, it's correct" at bounding box center [259, 147] width 35 height 10
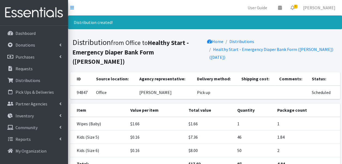
scroll to position [38, 0]
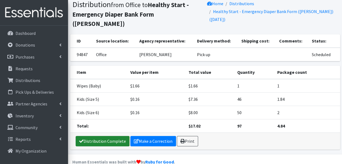
click at [99, 136] on link "Distribution Complete" at bounding box center [103, 141] width 54 height 10
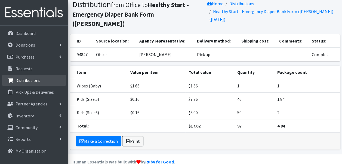
click at [38, 81] on p "Distributions" at bounding box center [28, 80] width 25 height 5
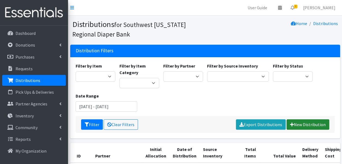
click at [313, 123] on link "New Distribution" at bounding box center [308, 124] width 43 height 10
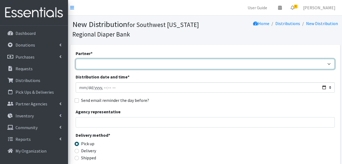
click at [147, 63] on select "ACT Abuse Counseling & Treatment Bayshore Fire Department [PERSON_NAME][GEOGRAP…" at bounding box center [205, 64] width 259 height 10
select select "4196"
click at [76, 59] on select "ACT Abuse Counseling & Treatment Bayshore Fire Department [PERSON_NAME][GEOGRAP…" at bounding box center [205, 64] width 259 height 10
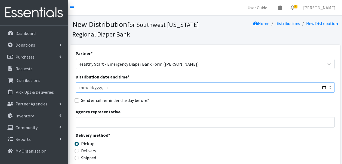
click at [325, 86] on input "Distribution date and time *" at bounding box center [205, 87] width 259 height 10
type input "[DATE]T23:59"
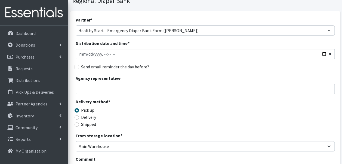
scroll to position [36, 0]
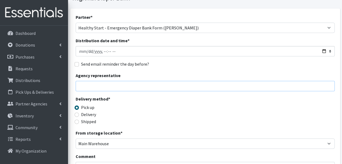
click at [151, 91] on input "Agency representative" at bounding box center [205, 86] width 259 height 10
type input "[PERSON_NAME]"
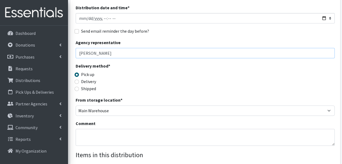
scroll to position [70, 0]
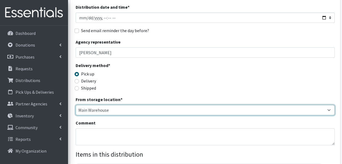
click at [136, 111] on select "Main Warehouse Office [GEOGRAPHIC_DATA] Warehouse [PERSON_NAME]" at bounding box center [205, 110] width 259 height 10
select select "335"
click at [76, 105] on select "Main Warehouse Office [GEOGRAPHIC_DATA] Warehouse [PERSON_NAME]" at bounding box center [205, 110] width 259 height 10
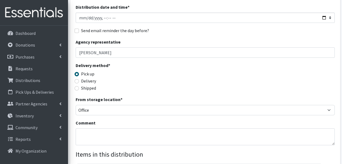
click at [152, 85] on div "Delivery method * Pick up Delivery Shipped Shipping cost" at bounding box center [205, 79] width 259 height 34
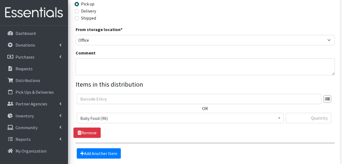
scroll to position [141, 0]
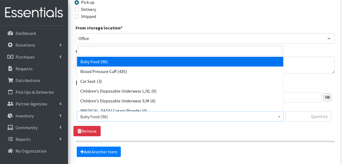
click at [154, 118] on span "Baby Food (96)" at bounding box center [180, 117] width 200 height 8
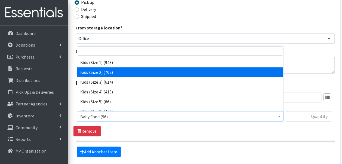
scroll to position [92, 0]
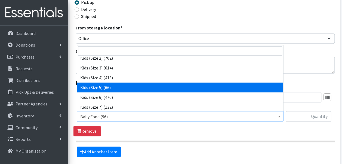
select select "10042"
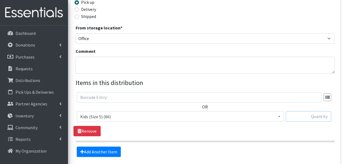
click at [303, 118] on input "text" at bounding box center [308, 116] width 45 height 10
type input "25"
click at [208, 135] on div "OR Baby Food (96) Blood Pressure Cuff (435) Car Seat (3) Children's Disposable …" at bounding box center [205, 114] width 263 height 44
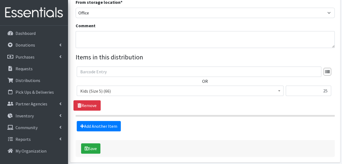
scroll to position [167, 0]
click at [96, 150] on button "Save" at bounding box center [90, 148] width 19 height 10
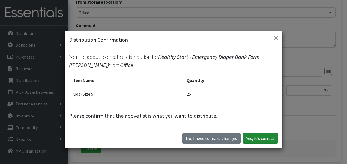
click at [257, 138] on button "Yes, it's correct" at bounding box center [259, 138] width 35 height 10
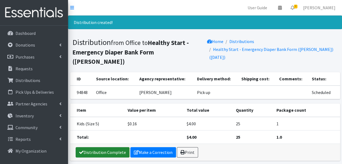
click at [97, 147] on link "Distribution Complete" at bounding box center [103, 152] width 54 height 10
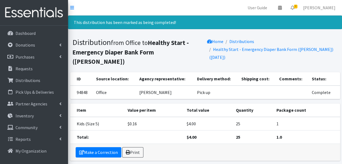
click at [46, 13] on img at bounding box center [34, 13] width 64 height 18
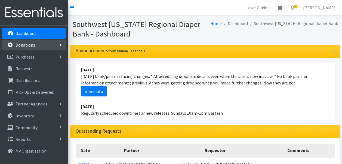
click at [29, 45] on p "Donations" at bounding box center [26, 44] width 20 height 5
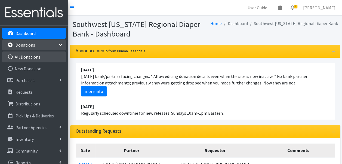
click at [32, 57] on link "All Donations" at bounding box center [34, 56] width 64 height 11
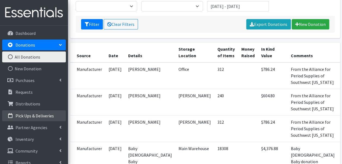
scroll to position [7, 0]
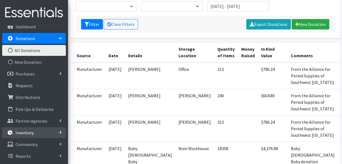
click at [25, 131] on p "Inventory" at bounding box center [25, 132] width 18 height 5
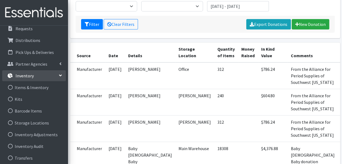
scroll to position [89, 0]
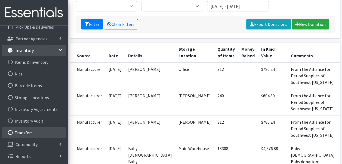
click at [25, 131] on link "Transfers" at bounding box center [34, 132] width 64 height 11
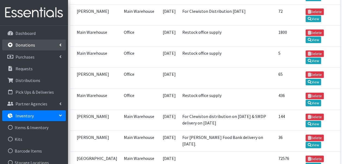
click at [33, 44] on p "Donations" at bounding box center [26, 44] width 20 height 5
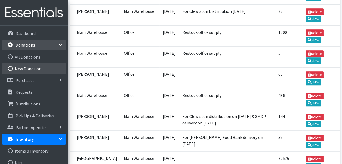
click at [34, 66] on link "New Donation" at bounding box center [34, 68] width 64 height 11
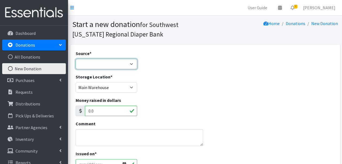
click at [101, 66] on select "Product Drive Manufacturer Donation Site Misc. Donation" at bounding box center [107, 64] width 62 height 10
click at [76, 59] on select "Product Drive Manufacturer Donation Site Misc. Donation" at bounding box center [107, 64] width 62 height 10
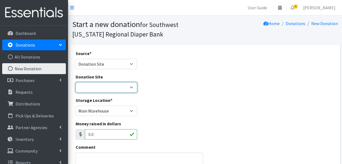
click at [107, 89] on select "Centerstone" at bounding box center [107, 87] width 62 height 10
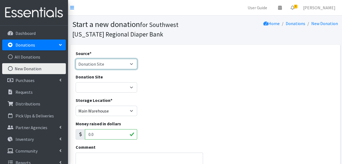
click at [108, 63] on select "Product Drive Manufacturer Donation Site Misc. Donation" at bounding box center [107, 64] width 62 height 10
click at [125, 62] on select "Product Drive Manufacturer Donation Site Misc. Donation" at bounding box center [107, 64] width 62 height 10
select select "Manufacturer"
click at [76, 59] on select "Product Drive Manufacturer Donation Site Misc. Donation" at bounding box center [107, 64] width 62 height 10
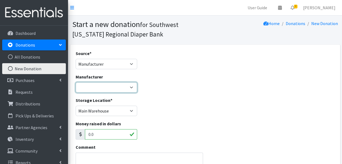
click at [107, 88] on select "Acme Baby 2 Baby Huggies/National Diaper Bank McKesson Meals of Hope ---Create …" at bounding box center [107, 87] width 62 height 10
select select "280"
click at [76, 82] on select "Acme Baby 2 Baby Huggies/National Diaper Bank McKesson Meals of Hope ---Create …" at bounding box center [107, 87] width 62 height 10
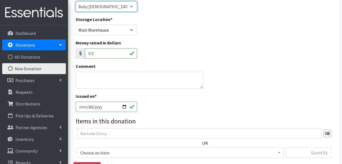
scroll to position [81, 0]
click at [148, 81] on textarea "Comment" at bounding box center [140, 80] width 128 height 17
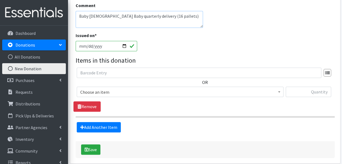
scroll to position [142, 0]
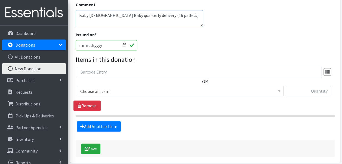
type textarea "Baby [DEMOGRAPHIC_DATA] Baby quarterly delivery (16 pallets)"
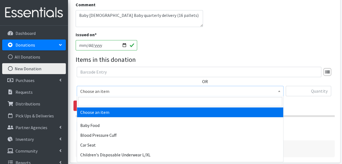
click at [163, 92] on span "Choose an item" at bounding box center [180, 91] width 200 height 8
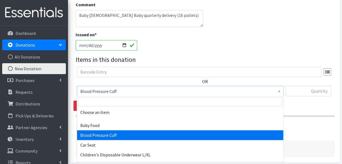
click at [138, 93] on span "Blood Pressure Cuff" at bounding box center [180, 91] width 200 height 8
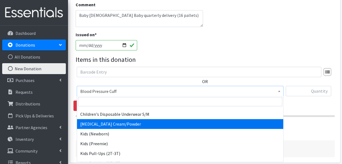
scroll to position [51, 0]
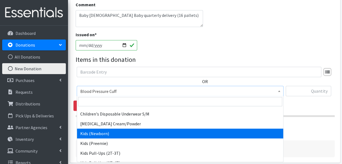
select select "10064"
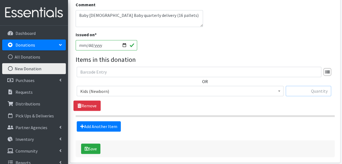
click at [304, 90] on input "text" at bounding box center [308, 91] width 45 height 10
type input "3800"
click at [108, 128] on link "Add Another Item" at bounding box center [99, 126] width 44 height 10
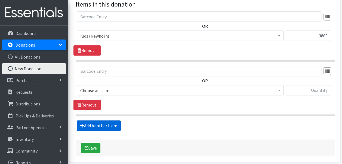
scroll to position [219, 0]
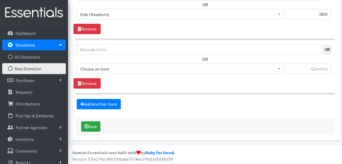
click at [119, 69] on span "Choose an item" at bounding box center [180, 69] width 200 height 8
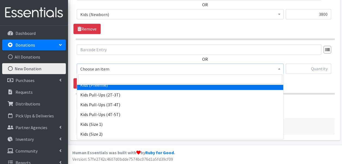
scroll to position [95, 0]
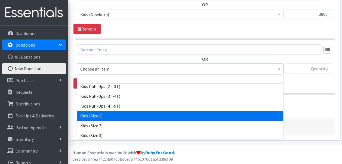
select select "10069"
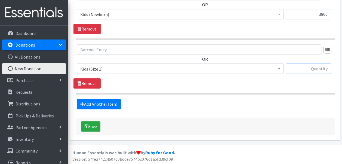
click at [311, 71] on input "text" at bounding box center [308, 68] width 45 height 10
type input "7600"
click at [97, 101] on link "Add Another Item" at bounding box center [99, 104] width 44 height 10
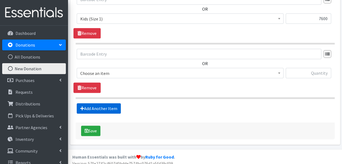
scroll to position [274, 0]
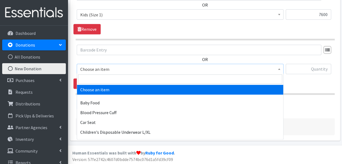
click at [115, 69] on span "Choose an item" at bounding box center [180, 69] width 200 height 8
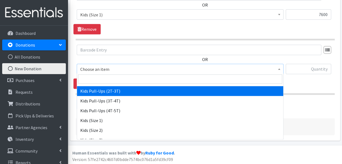
scroll to position [90, 0]
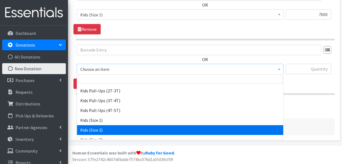
select select "10068"
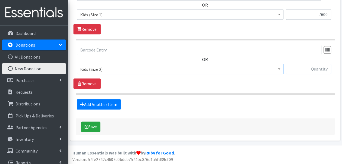
click at [303, 69] on input "text" at bounding box center [308, 69] width 45 height 10
type input "11200"
click at [113, 100] on link "Add Another Item" at bounding box center [99, 104] width 44 height 10
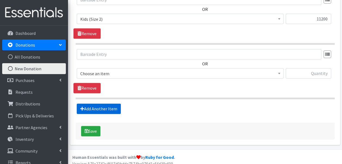
scroll to position [328, 0]
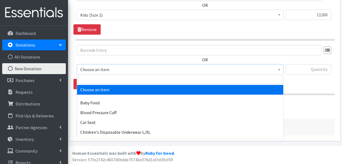
click at [113, 68] on span "Choose an item" at bounding box center [180, 70] width 200 height 8
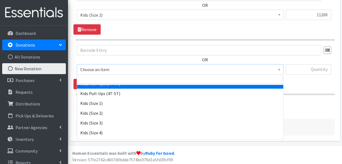
scroll to position [115, 0]
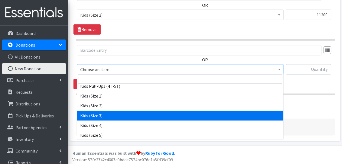
select select "10061"
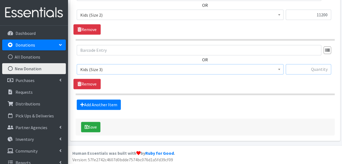
click at [299, 66] on input "text" at bounding box center [308, 69] width 45 height 10
type input "11200"
click at [93, 128] on button "Save" at bounding box center [90, 127] width 19 height 10
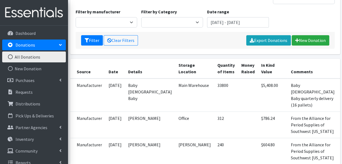
scroll to position [102, 0]
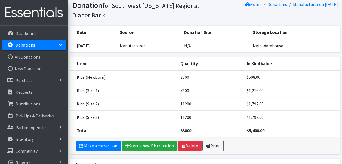
scroll to position [22, 0]
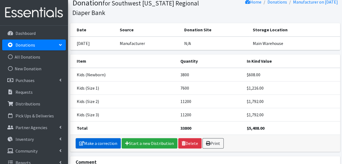
click at [107, 145] on link "Make a correction" at bounding box center [98, 143] width 45 height 10
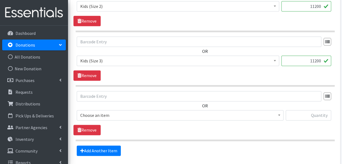
scroll to position [328, 0]
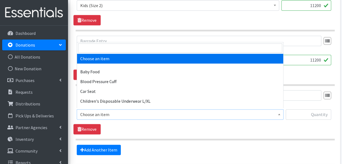
click at [112, 114] on span "Choose an item" at bounding box center [180, 115] width 200 height 8
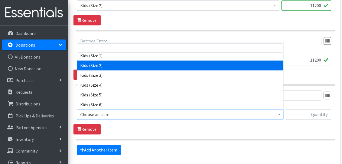
scroll to position [124, 0]
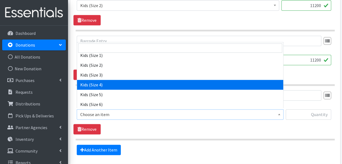
select select "10078"
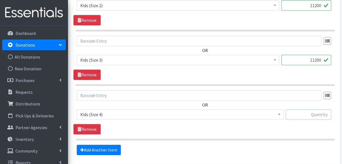
click at [311, 114] on input "text" at bounding box center [308, 114] width 45 height 10
type input "18800"
click at [112, 146] on link "Add Another Item" at bounding box center [99, 150] width 44 height 10
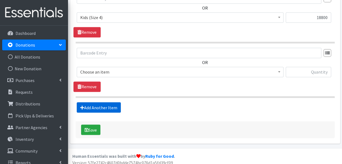
scroll to position [427, 0]
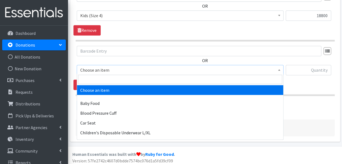
click at [120, 68] on span "Choose an item" at bounding box center [180, 70] width 200 height 8
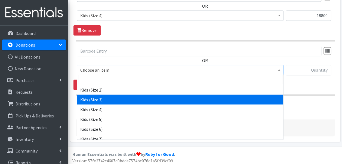
scroll to position [136, 0]
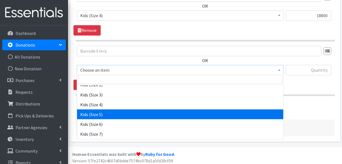
select select "10042"
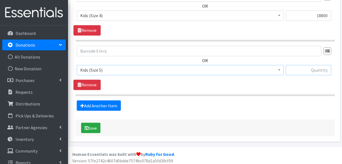
click at [322, 69] on input "text" at bounding box center [308, 70] width 45 height 10
type input "15000"
click at [109, 102] on link "Add Another Item" at bounding box center [99, 105] width 44 height 10
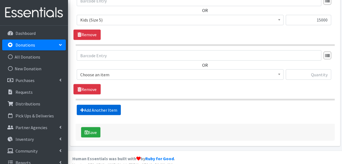
scroll to position [481, 0]
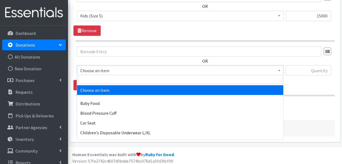
click at [125, 71] on span "Choose an item" at bounding box center [180, 70] width 200 height 8
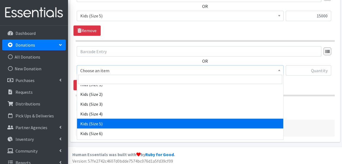
scroll to position [126, 0]
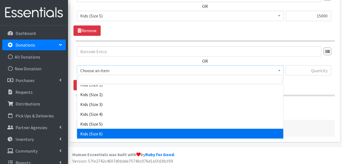
select select "10062"
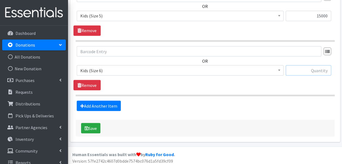
click at [318, 71] on input "text" at bounding box center [308, 70] width 45 height 10
type input "7600"
click at [102, 105] on link "Add Another Item" at bounding box center [99, 106] width 44 height 10
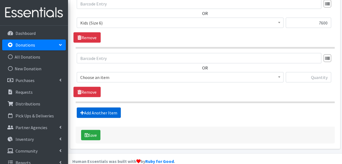
scroll to position [535, 0]
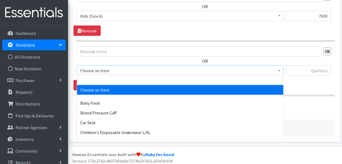
click at [137, 69] on span "Choose an item" at bounding box center [180, 71] width 200 height 8
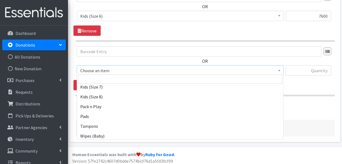
scroll to position [184, 0]
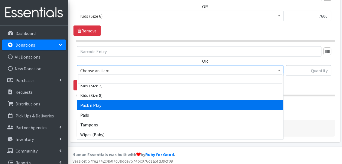
select select "12328"
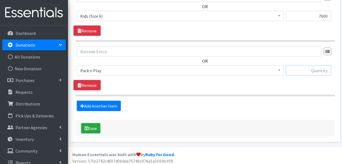
click at [296, 69] on input "text" at bounding box center [308, 70] width 45 height 10
type input "15"
click at [106, 103] on link "Add Another Item" at bounding box center [99, 106] width 44 height 10
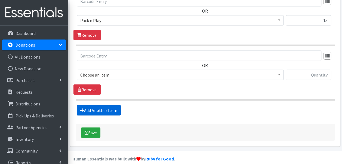
scroll to position [589, 0]
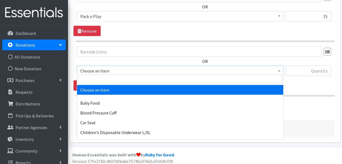
click at [117, 70] on span "Choose an item" at bounding box center [180, 71] width 200 height 8
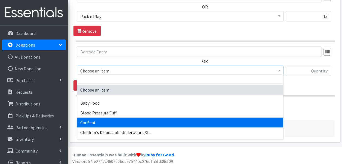
select select "12362"
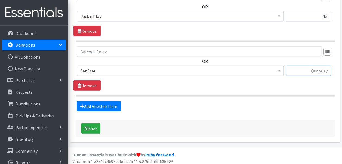
click at [304, 68] on input "text" at bounding box center [308, 71] width 45 height 10
type input "15"
click at [89, 125] on button "Save" at bounding box center [90, 128] width 19 height 10
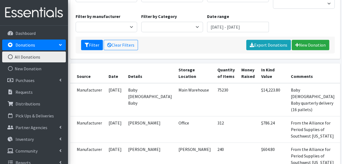
scroll to position [100, 0]
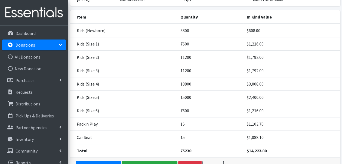
scroll to position [65, 0]
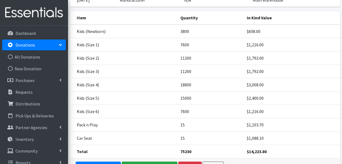
click at [115, 113] on td "Kids (Size 6)" at bounding box center [123, 111] width 107 height 13
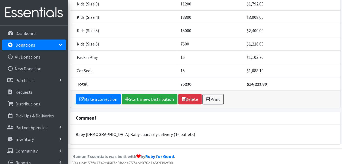
scroll to position [136, 0]
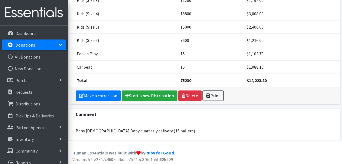
click at [116, 108] on div "Comment" at bounding box center [205, 114] width 270 height 13
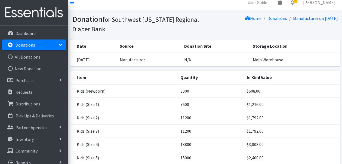
scroll to position [0, 0]
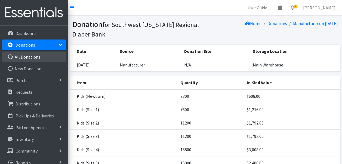
click at [29, 56] on link "All Donations" at bounding box center [34, 56] width 64 height 11
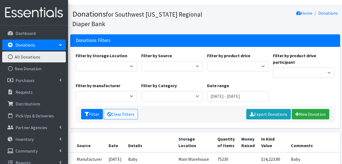
scroll to position [10, 0]
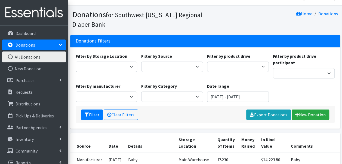
click at [140, 85] on div "Filter by Category Diapers Feminine Products Baby Hygiene Baby Furniture Car Se…" at bounding box center [172, 92] width 66 height 19
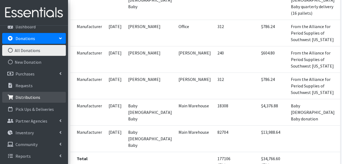
scroll to position [176, 0]
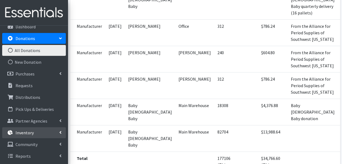
click at [31, 133] on p "Inventory" at bounding box center [25, 132] width 18 height 5
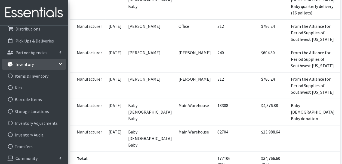
scroll to position [77, 0]
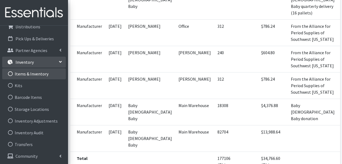
click at [38, 72] on link "Items & Inventory" at bounding box center [34, 73] width 64 height 11
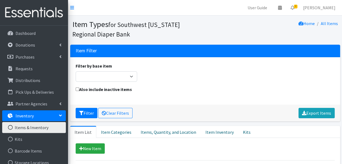
click at [98, 85] on div "Filter by base item Adult Briefs (Large/X-Large) Adult Briefs (Medium/Large) Ad…" at bounding box center [205, 74] width 263 height 23
click at [108, 131] on link "Item Categories" at bounding box center [116, 132] width 40 height 12
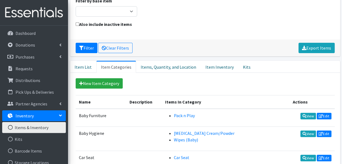
scroll to position [62, 0]
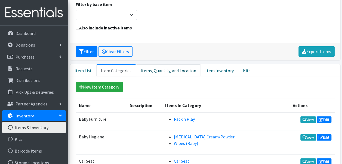
click at [157, 69] on link "Items, Quantity, and Location" at bounding box center [168, 70] width 65 height 12
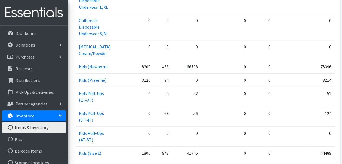
scroll to position [241, 0]
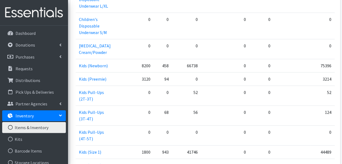
drag, startPoint x: 187, startPoint y: 108, endPoint x: 187, endPoint y: 111, distance: 3.6
click at [187, 145] on td "41746" at bounding box center [186, 151] width 29 height 13
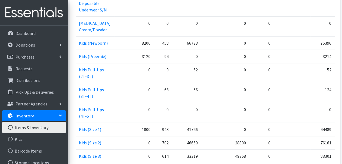
scroll to position [262, 0]
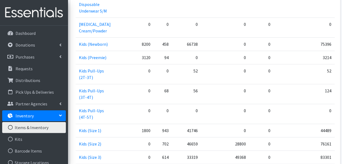
click at [187, 151] on td "33319" at bounding box center [186, 157] width 29 height 13
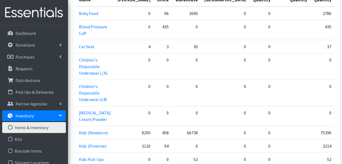
scroll to position [173, 0]
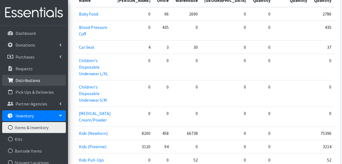
click at [37, 81] on p "Distributions" at bounding box center [28, 80] width 25 height 5
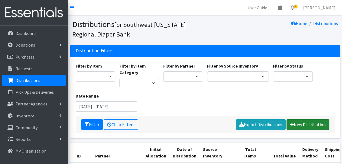
click at [308, 123] on link "New Distribution" at bounding box center [308, 124] width 43 height 10
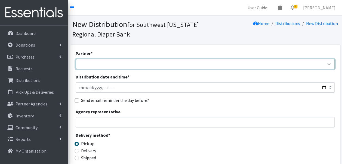
click at [179, 65] on select "ACT Abuse Counseling & Treatment Bayshore Fire Department [PERSON_NAME][GEOGRAP…" at bounding box center [205, 64] width 259 height 10
select select "3947"
click at [76, 59] on select "ACT Abuse Counseling & Treatment Bayshore Fire Department [PERSON_NAME][GEOGRAP…" at bounding box center [205, 64] width 259 height 10
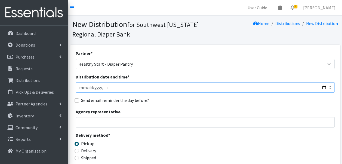
click at [323, 86] on input "Distribution date and time *" at bounding box center [205, 87] width 259 height 10
type input "[DATE]T17:30"
click at [171, 99] on div "Send email reminder the day before?" at bounding box center [205, 100] width 259 height 7
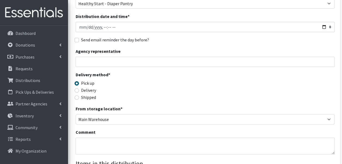
scroll to position [61, 0]
click at [77, 90] on input "Delivery" at bounding box center [77, 90] width 4 height 4
radio input "true"
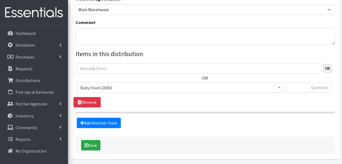
scroll to position [171, 0]
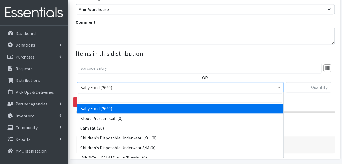
click at [156, 85] on span "Baby Food (2690)" at bounding box center [180, 88] width 200 height 8
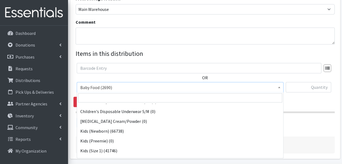
scroll to position [37, 0]
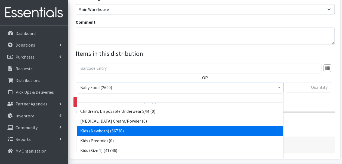
select select "10064"
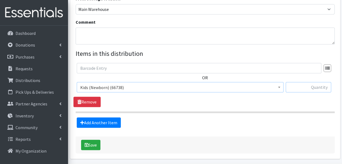
click at [299, 86] on input "text" at bounding box center [308, 87] width 45 height 10
type input "448"
click at [112, 123] on link "Add Another Item" at bounding box center [99, 122] width 44 height 10
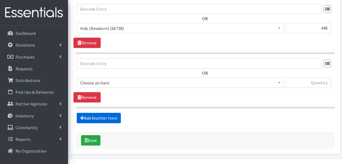
scroll to position [244, 0]
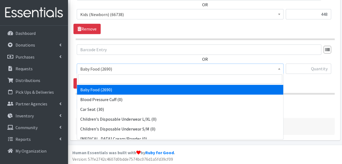
click at [145, 66] on span "Baby Food (2690)" at bounding box center [180, 69] width 200 height 8
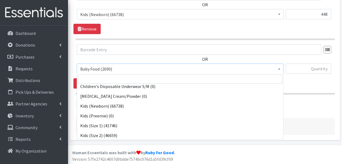
scroll to position [43, 0]
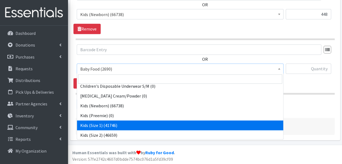
select select "10069"
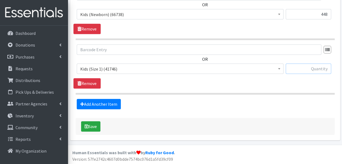
click at [299, 70] on input "text" at bounding box center [308, 68] width 45 height 10
type input "347"
click at [112, 106] on link "Add Another Item" at bounding box center [99, 104] width 44 height 10
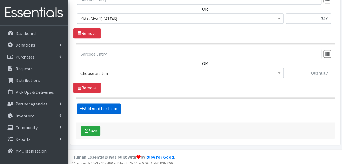
scroll to position [298, 0]
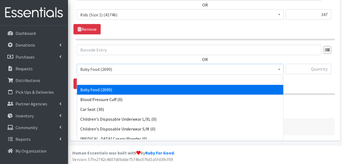
click at [128, 71] on span "Baby Food (2690)" at bounding box center [180, 69] width 200 height 8
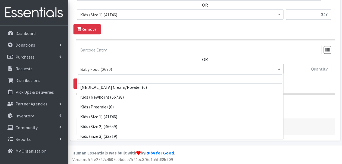
scroll to position [55, 0]
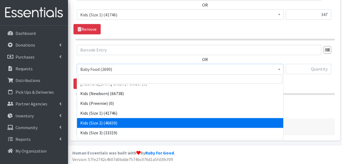
select select "10068"
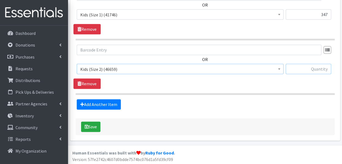
click at [303, 70] on input "text" at bounding box center [308, 69] width 45 height 10
type input "256"
click at [113, 105] on link "Add Another Item" at bounding box center [99, 104] width 44 height 10
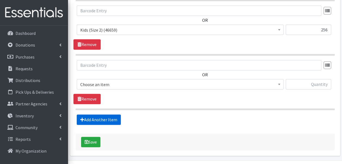
scroll to position [352, 0]
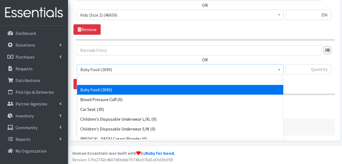
click at [149, 67] on span "Baby Food (2690)" at bounding box center [180, 70] width 200 height 8
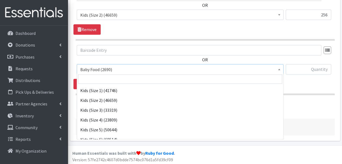
scroll to position [78, 0]
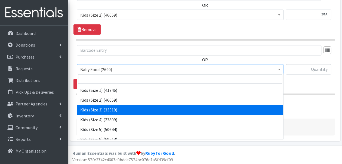
select select "10061"
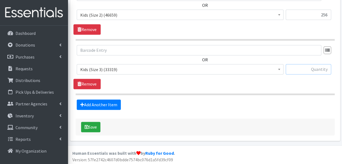
click at [288, 67] on input "text" at bounding box center [308, 69] width 45 height 10
type input "884"
click at [108, 102] on link "Add Another Item" at bounding box center [99, 104] width 44 height 10
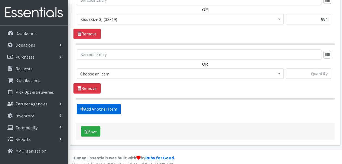
scroll to position [406, 0]
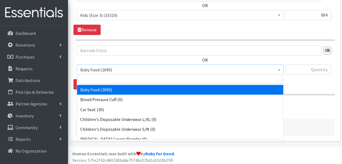
click at [132, 68] on span "Baby Food (2690)" at bounding box center [180, 70] width 200 height 8
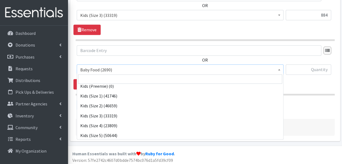
scroll to position [72, 0]
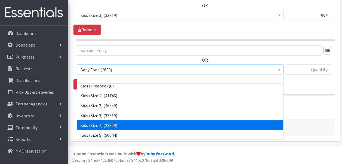
select select "10078"
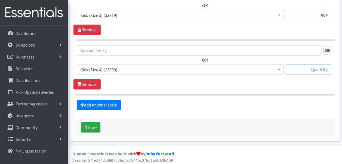
click at [306, 68] on input "text" at bounding box center [308, 69] width 45 height 10
type input "1916"
click at [116, 102] on link "Add Another Item" at bounding box center [99, 105] width 44 height 10
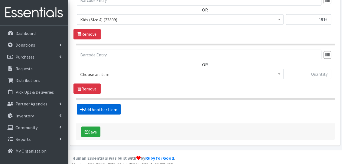
scroll to position [460, 0]
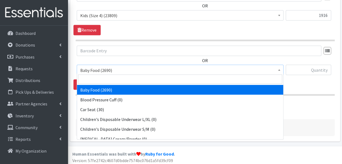
click at [138, 67] on span "Baby Food (2690)" at bounding box center [180, 70] width 200 height 8
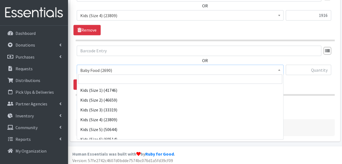
scroll to position [78, 0]
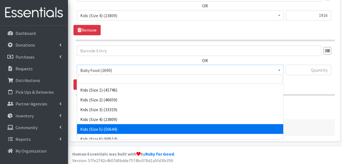
select select "10042"
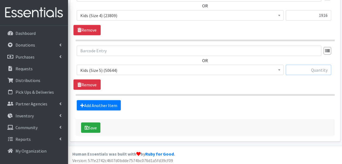
click at [294, 67] on input "text" at bounding box center [308, 70] width 45 height 10
type input "2150"
click at [116, 101] on link "Add Another Item" at bounding box center [99, 105] width 44 height 10
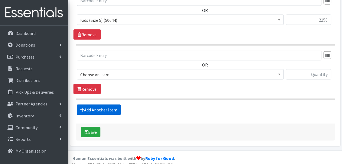
scroll to position [515, 0]
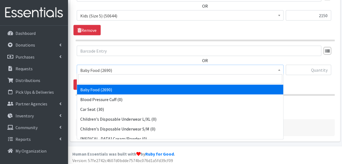
click at [157, 72] on span "Baby Food (2690)" at bounding box center [180, 70] width 207 height 10
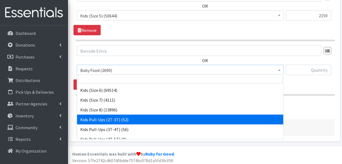
scroll to position [119, 0]
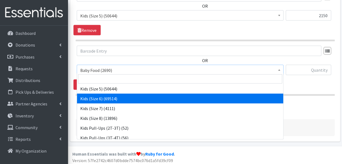
select select "10062"
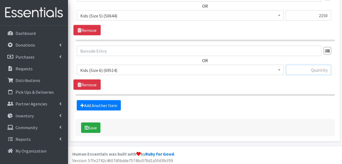
click at [297, 66] on input "text" at bounding box center [308, 70] width 45 height 10
type input "2184"
click at [107, 104] on link "Add Another Item" at bounding box center [99, 105] width 44 height 10
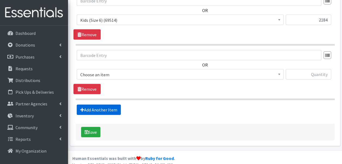
scroll to position [569, 0]
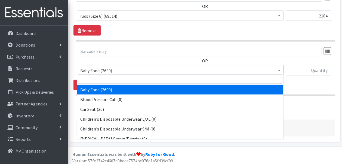
click at [154, 70] on span "Baby Food (2690)" at bounding box center [180, 71] width 200 height 8
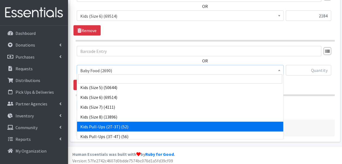
scroll to position [171, 0]
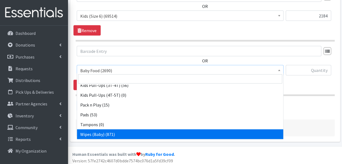
select select "10041"
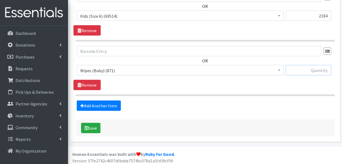
click at [304, 69] on input "text" at bounding box center [308, 70] width 45 height 10
type input "84"
click at [109, 101] on link "Add Another Item" at bounding box center [99, 106] width 44 height 10
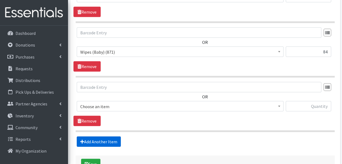
scroll to position [623, 0]
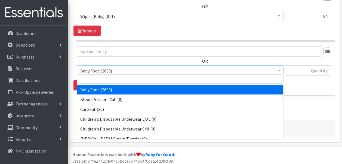
click at [118, 67] on span "Baby Food (2690)" at bounding box center [180, 71] width 200 height 8
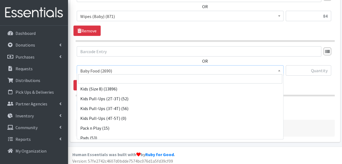
scroll to position [171, 0]
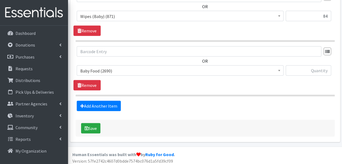
click at [297, 105] on div "Add Another Item" at bounding box center [205, 106] width 263 height 10
click at [75, 80] on link "Remove" at bounding box center [87, 85] width 27 height 10
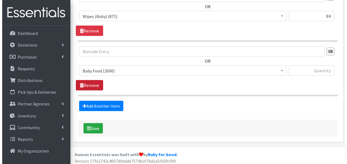
scroll to position [569, 0]
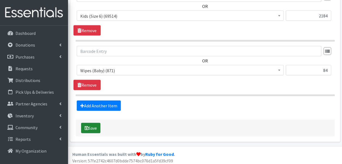
click at [88, 124] on button "Save" at bounding box center [90, 128] width 19 height 10
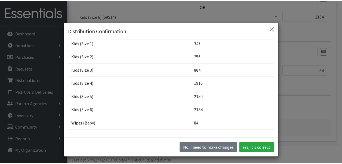
scroll to position [47, 0]
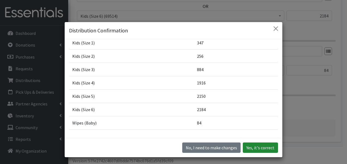
click at [259, 145] on button "Yes, it's correct" at bounding box center [259, 147] width 35 height 10
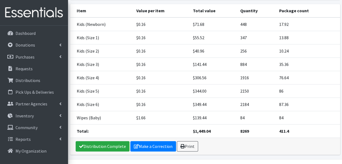
scroll to position [90, 0]
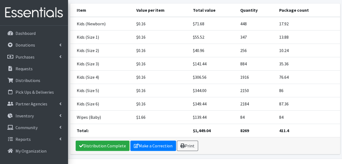
click at [114, 139] on div "Distribution Complete Make a Correction Print" at bounding box center [205, 145] width 270 height 17
click at [114, 141] on link "Distribution Complete" at bounding box center [103, 146] width 54 height 10
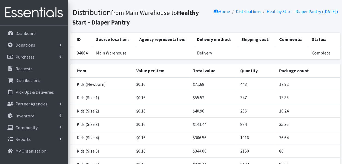
scroll to position [0, 0]
